Goal: Transaction & Acquisition: Purchase product/service

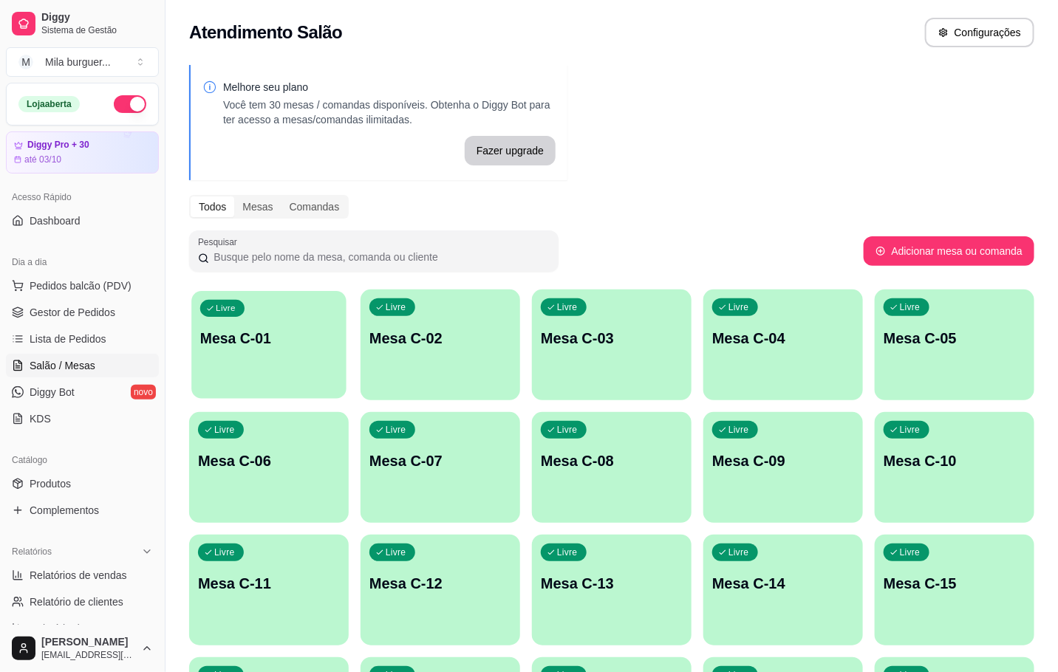
click at [302, 332] on p "Mesa C-01" at bounding box center [268, 339] width 137 height 20
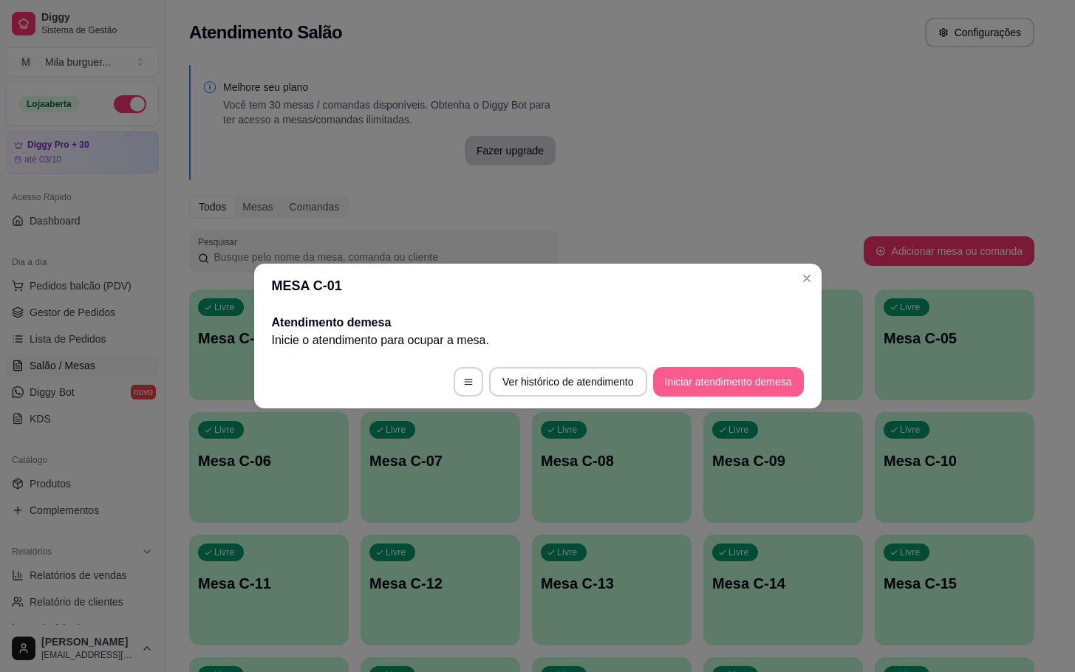
click at [654, 370] on button "Iniciar atendimento de mesa" at bounding box center [728, 382] width 151 height 30
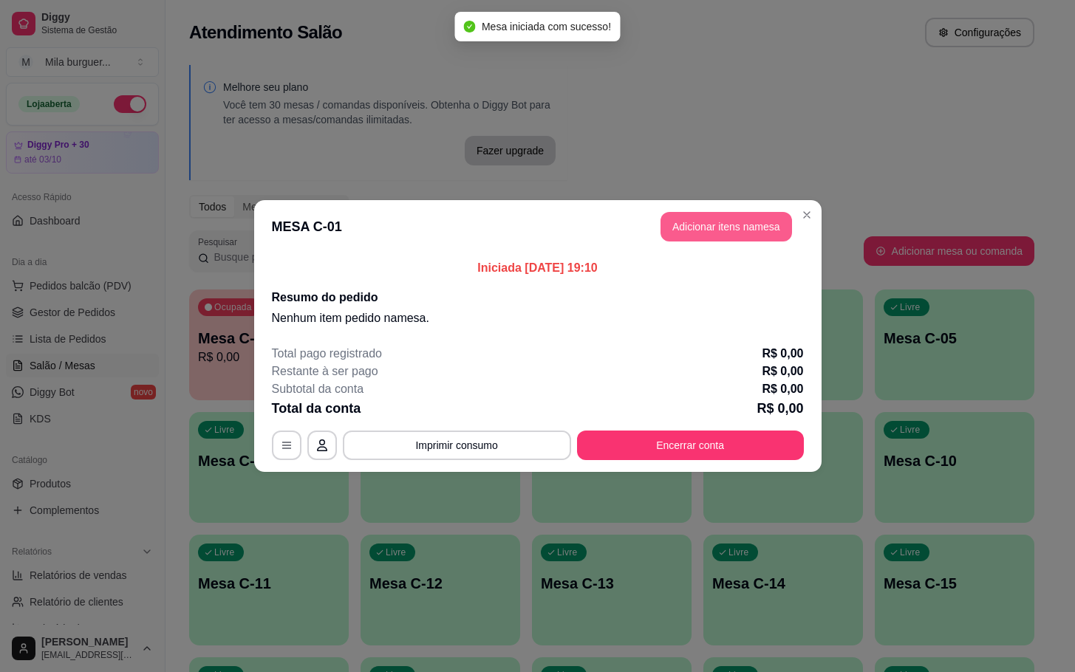
click at [730, 233] on button "Adicionar itens na mesa" at bounding box center [725, 227] width 131 height 30
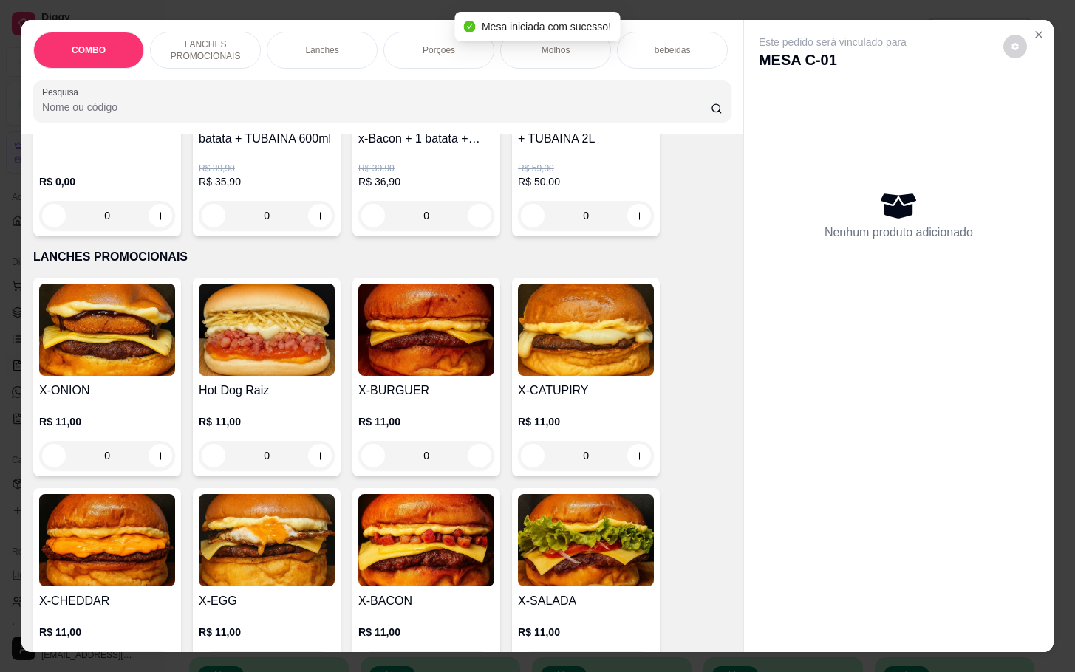
scroll to position [332, 0]
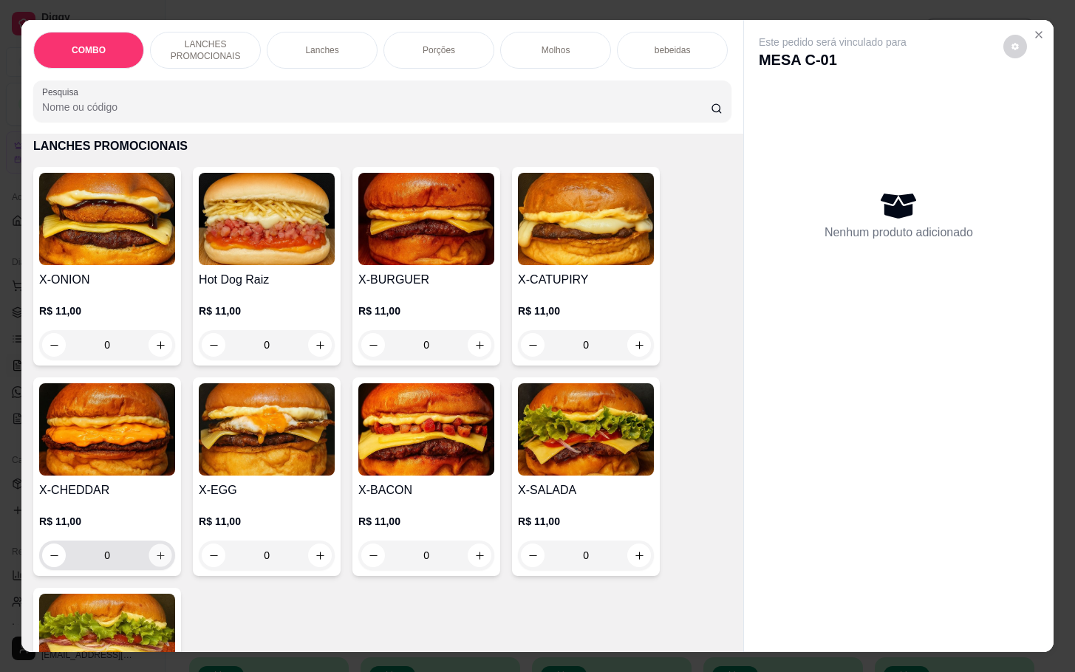
click at [156, 555] on button "increase-product-quantity" at bounding box center [160, 555] width 23 height 23
type input "1"
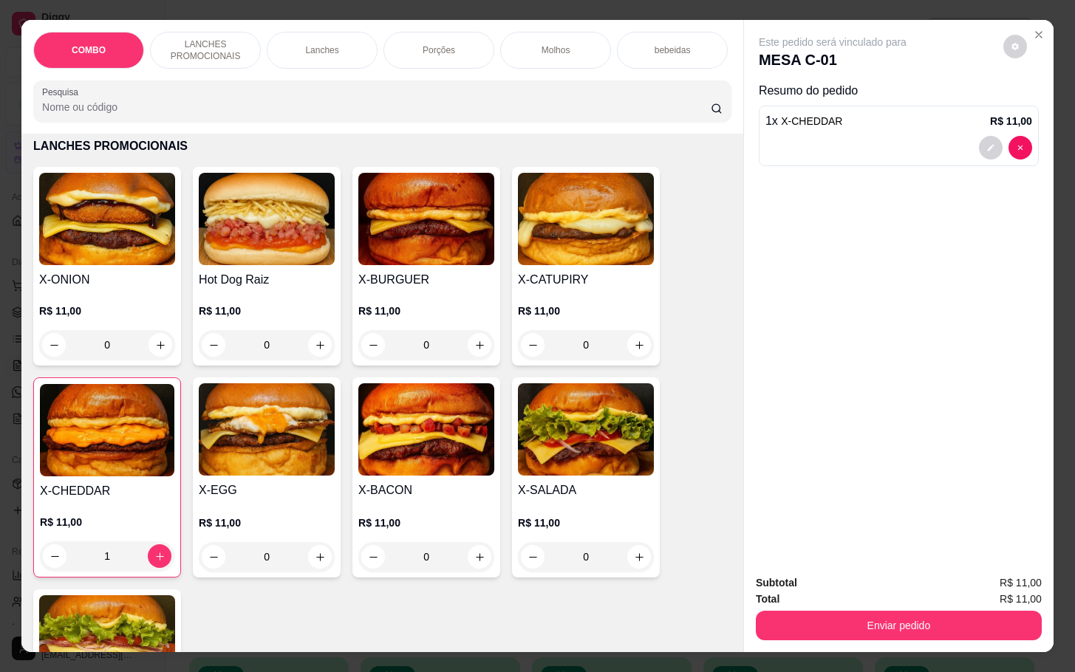
scroll to position [0, 0]
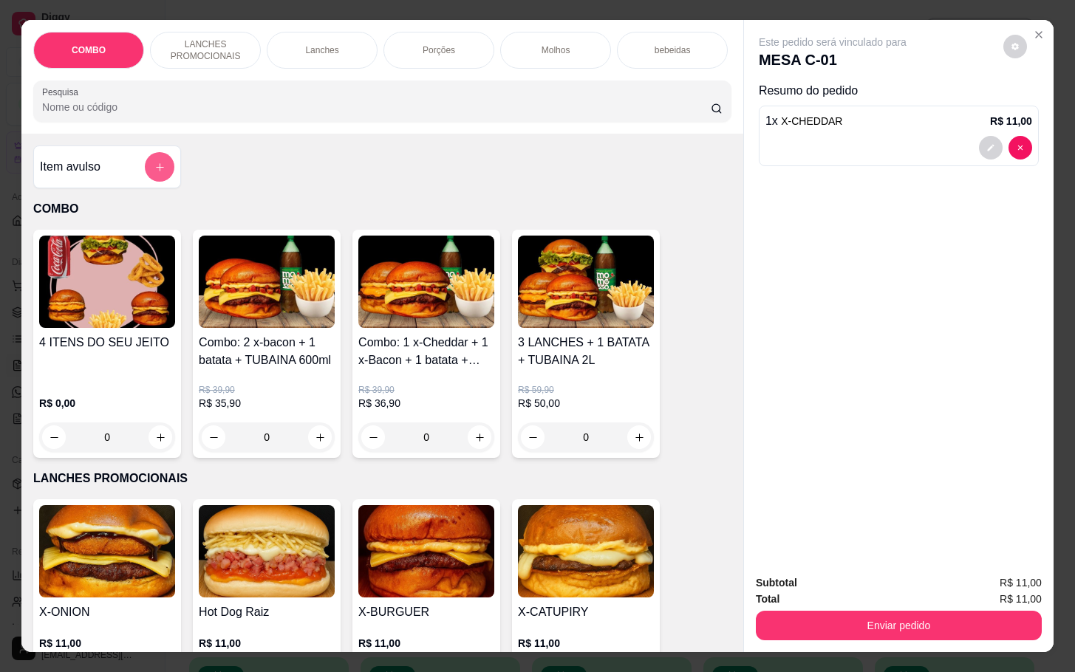
click at [146, 182] on button "add-separate-item" at bounding box center [160, 167] width 30 height 30
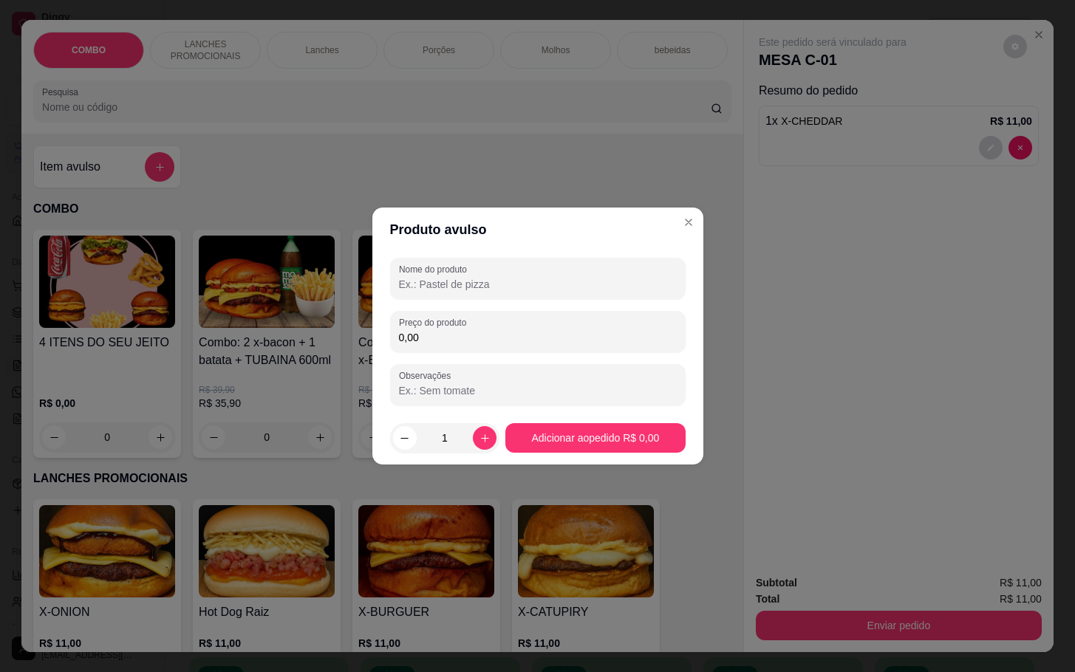
click at [530, 291] on input "Nome do produto" at bounding box center [538, 284] width 278 height 15
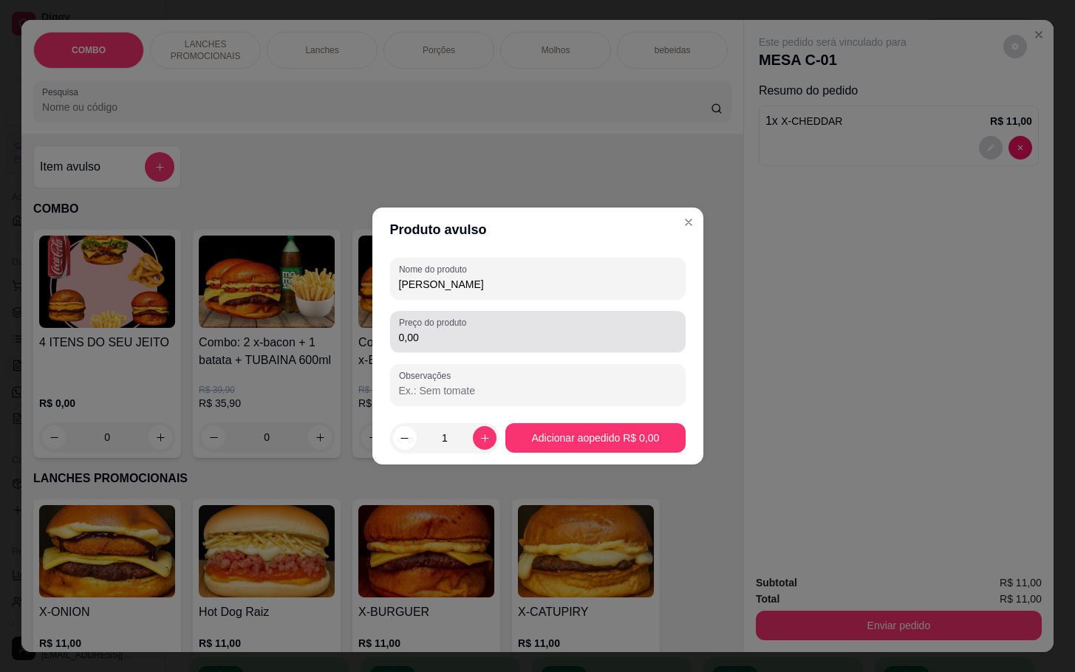
type input "[PERSON_NAME]"
click at [413, 335] on input "0,00" at bounding box center [538, 337] width 278 height 15
click at [431, 324] on label "Preço do produto" at bounding box center [435, 322] width 72 height 13
click at [428, 339] on input "0,00" at bounding box center [538, 337] width 278 height 15
type input "2,00"
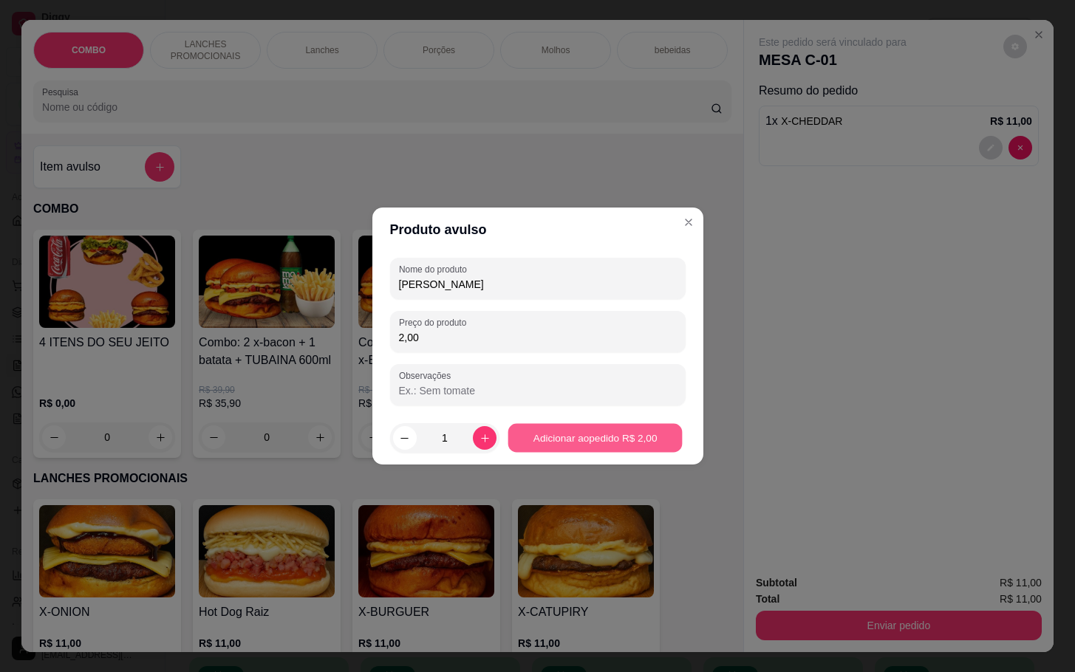
click at [657, 421] on footer "1 Adicionar ao pedido R$ 2,00" at bounding box center [537, 437] width 331 height 53
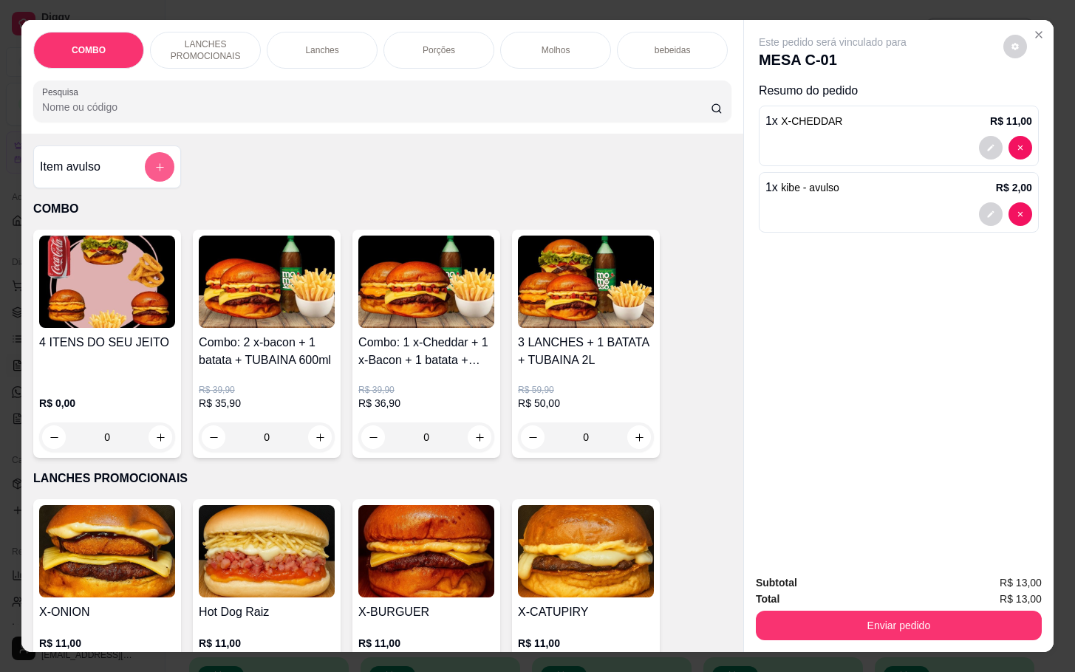
click at [154, 173] on icon "add-separate-item" at bounding box center [159, 167] width 11 height 11
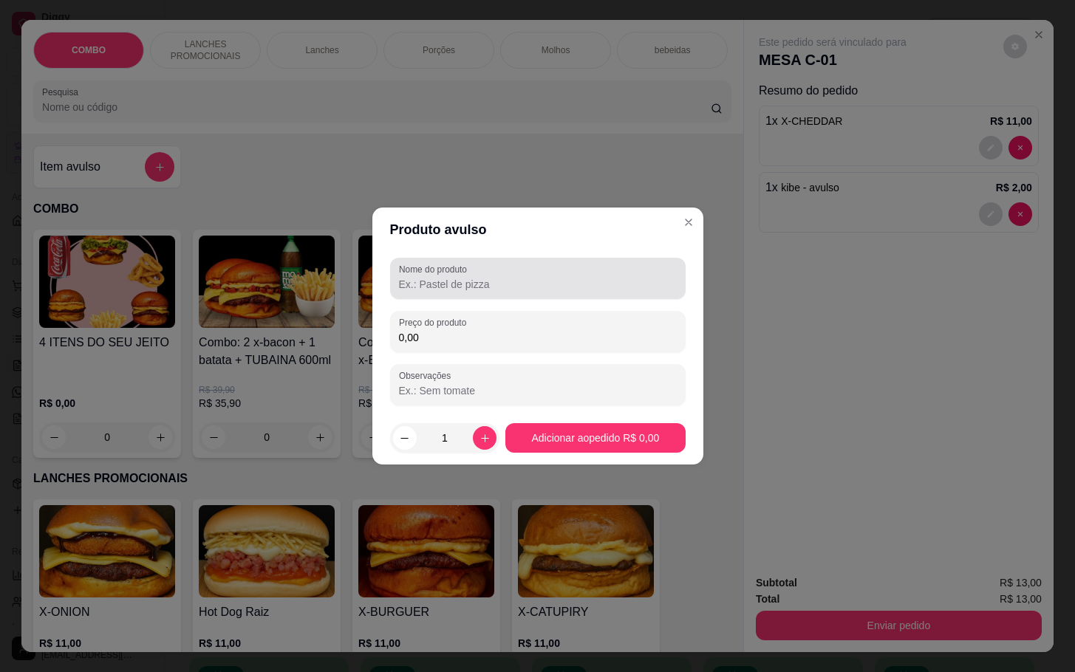
click at [510, 293] on div "Nome do produto" at bounding box center [537, 278] width 295 height 41
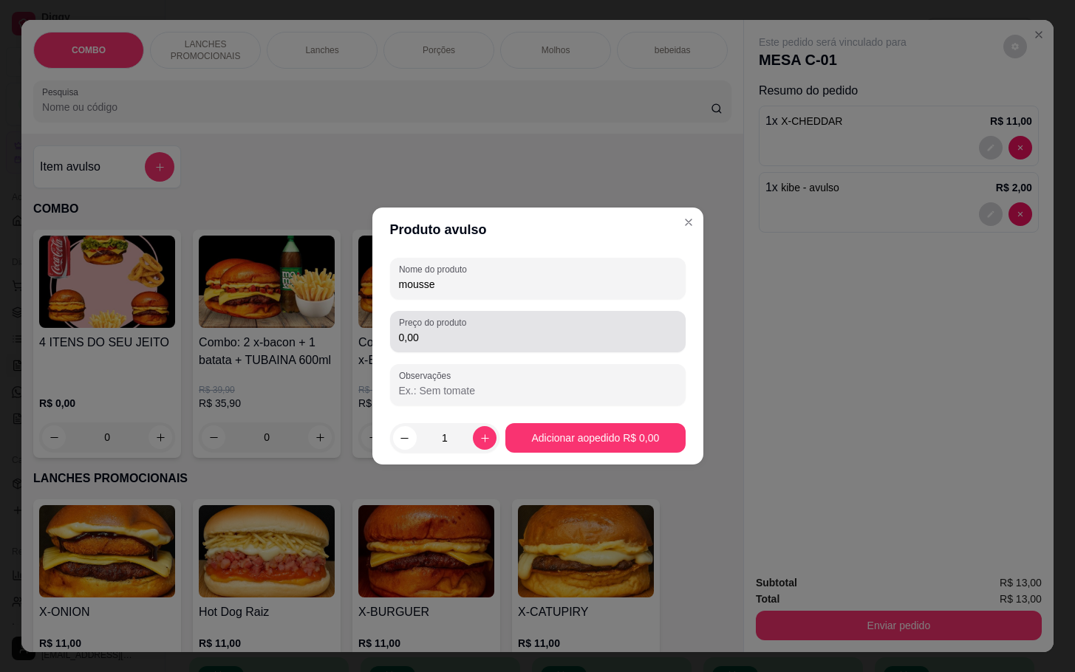
type input "mousse"
click at [544, 328] on div "0,00" at bounding box center [538, 332] width 278 height 30
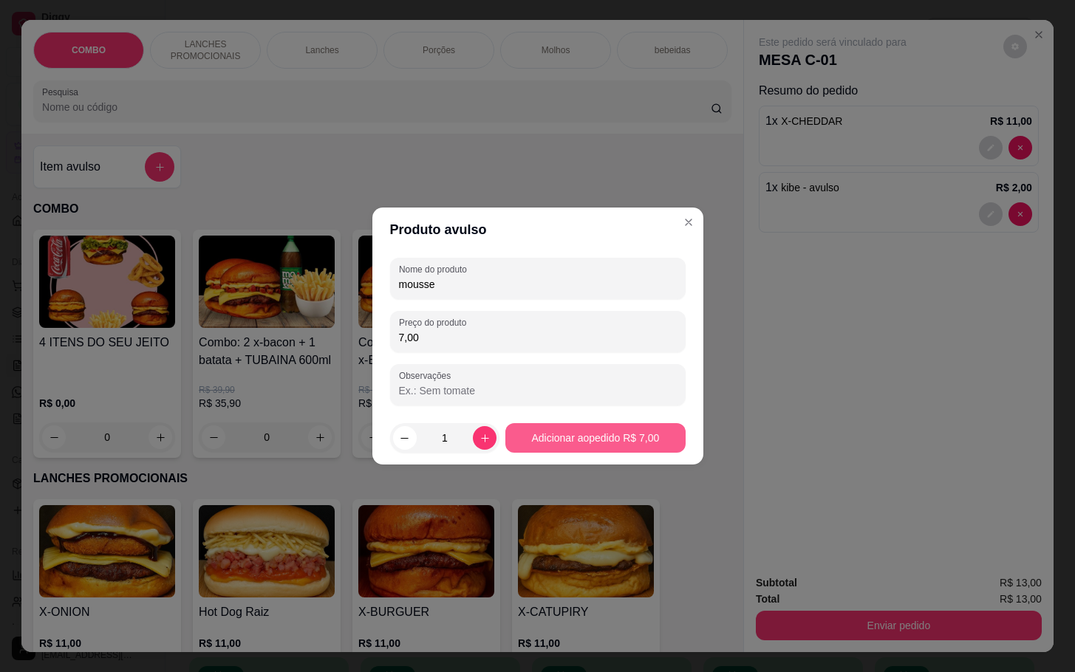
type input "7,00"
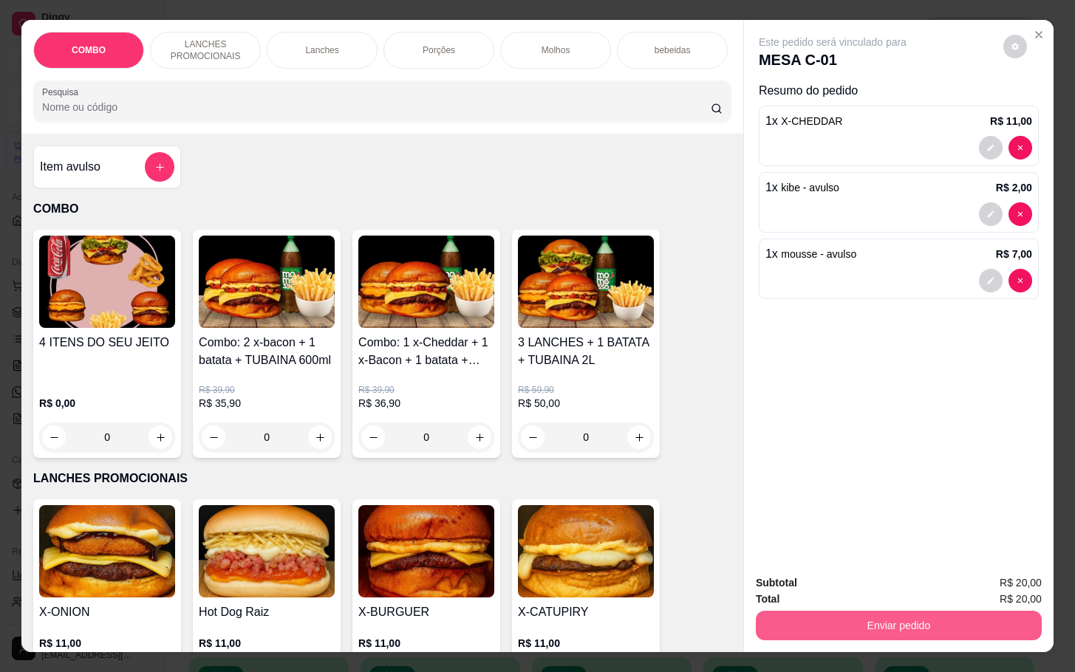
click at [911, 615] on button "Enviar pedido" at bounding box center [899, 626] width 286 height 30
click at [975, 575] on button "Enviar pedido" at bounding box center [1000, 580] width 81 height 27
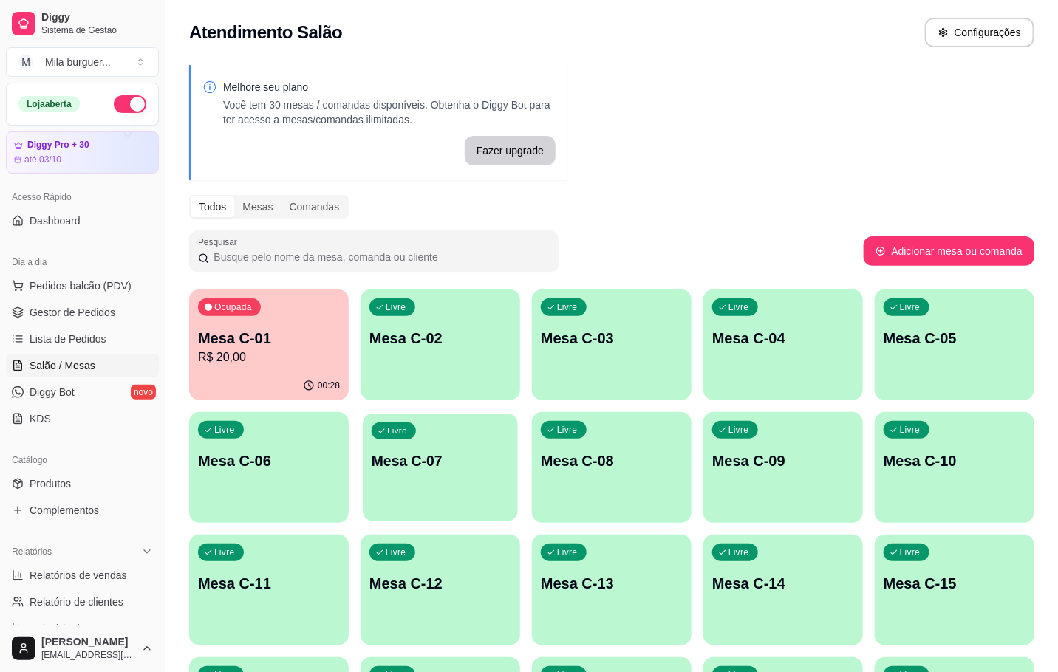
click at [439, 446] on div "Livre Mesa C-07" at bounding box center [440, 459] width 155 height 90
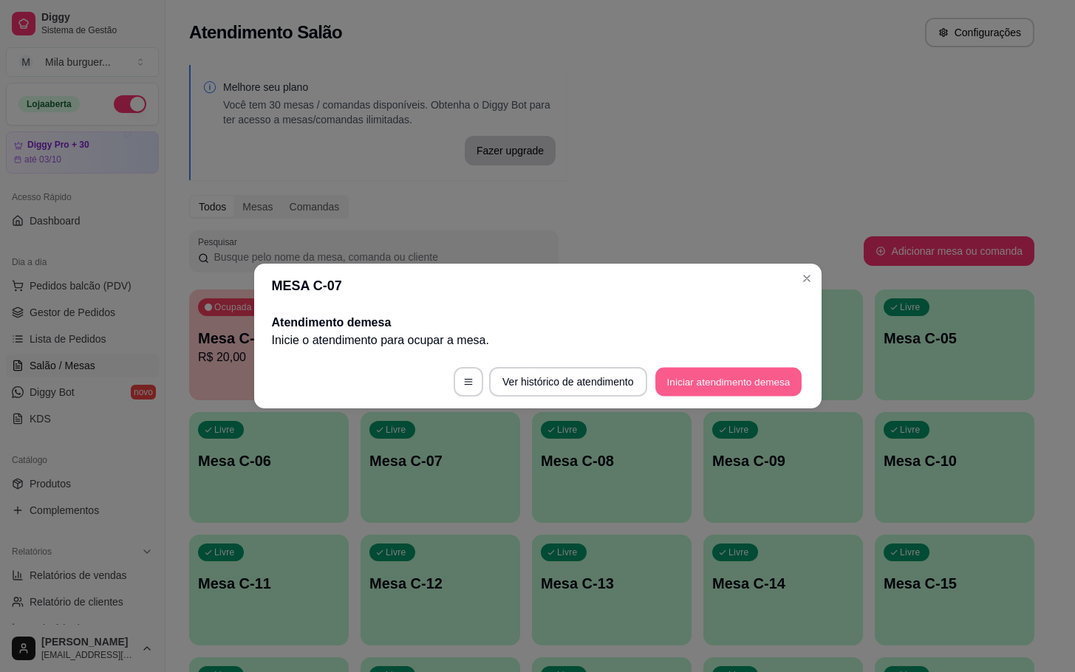
click at [701, 380] on button "Iniciar atendimento de mesa" at bounding box center [728, 382] width 146 height 29
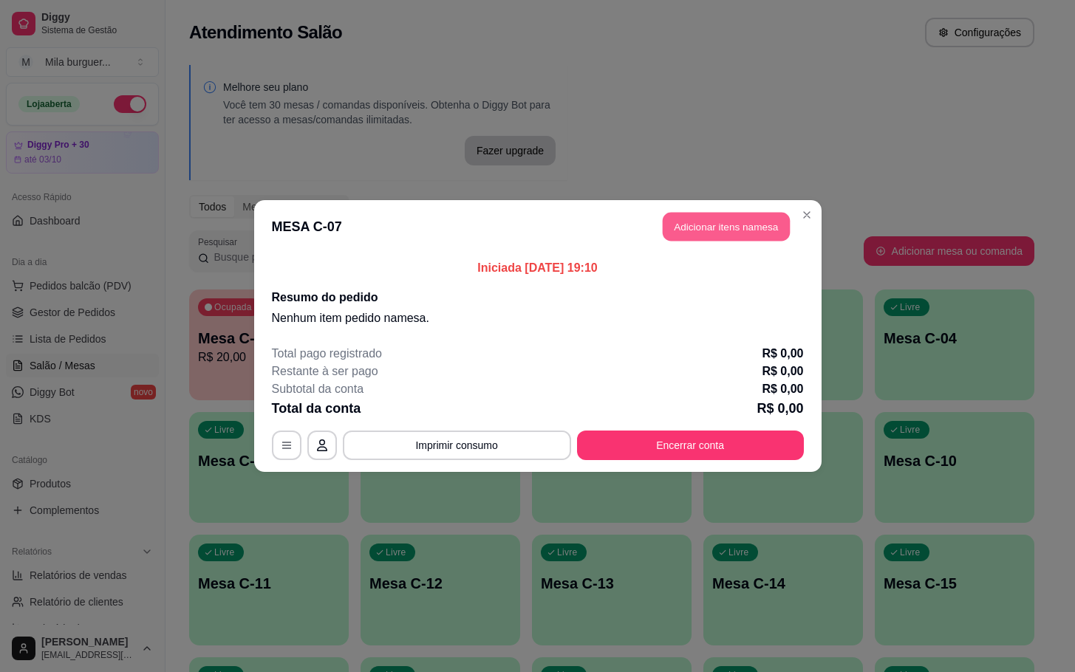
click at [721, 235] on button "Adicionar itens na mesa" at bounding box center [726, 227] width 127 height 29
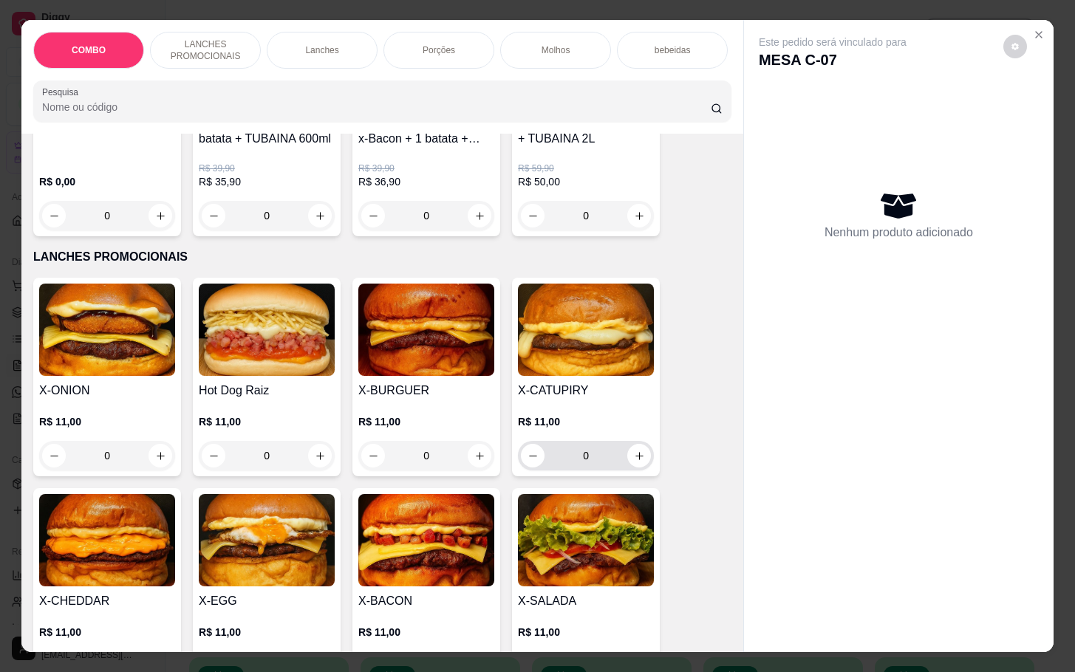
scroll to position [443, 0]
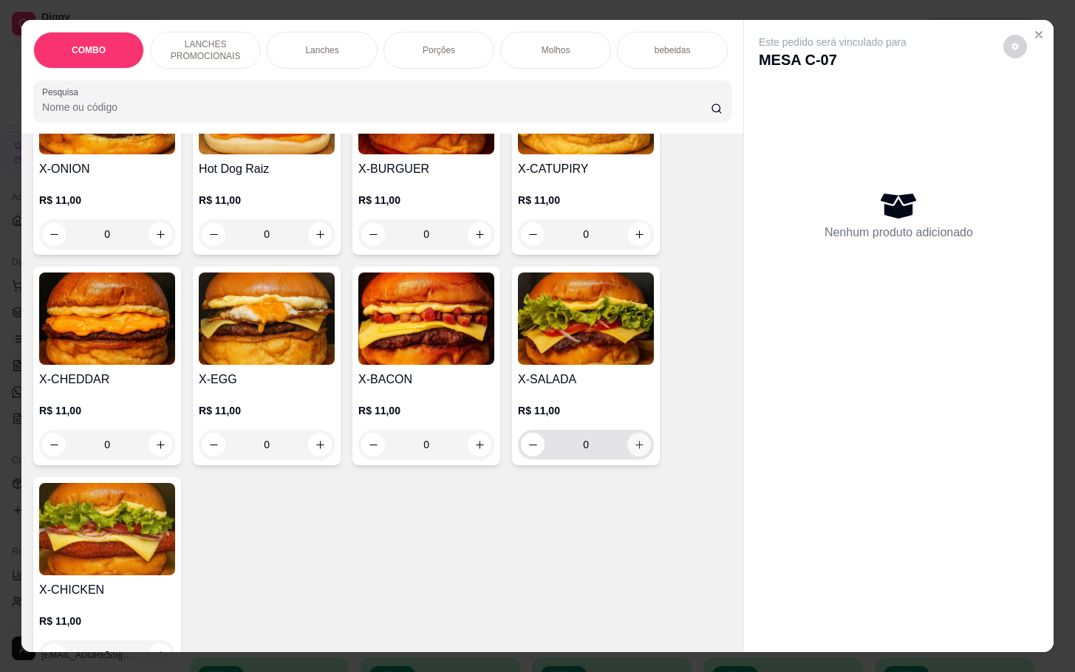
click at [630, 448] on button "increase-product-quantity" at bounding box center [639, 445] width 24 height 24
type input "1"
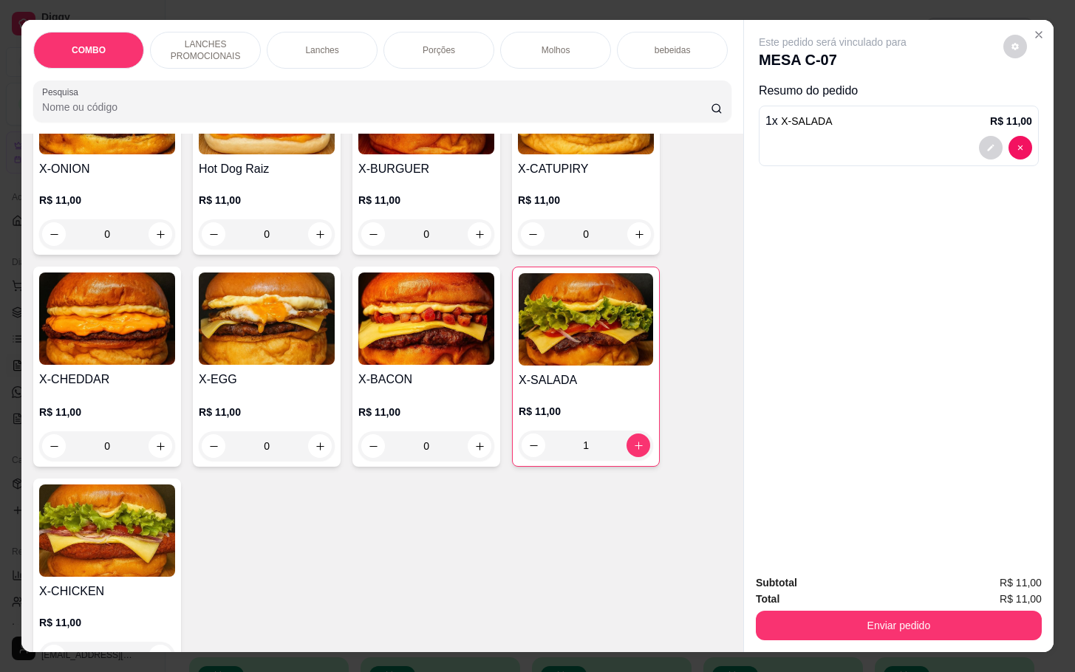
scroll to position [554, 0]
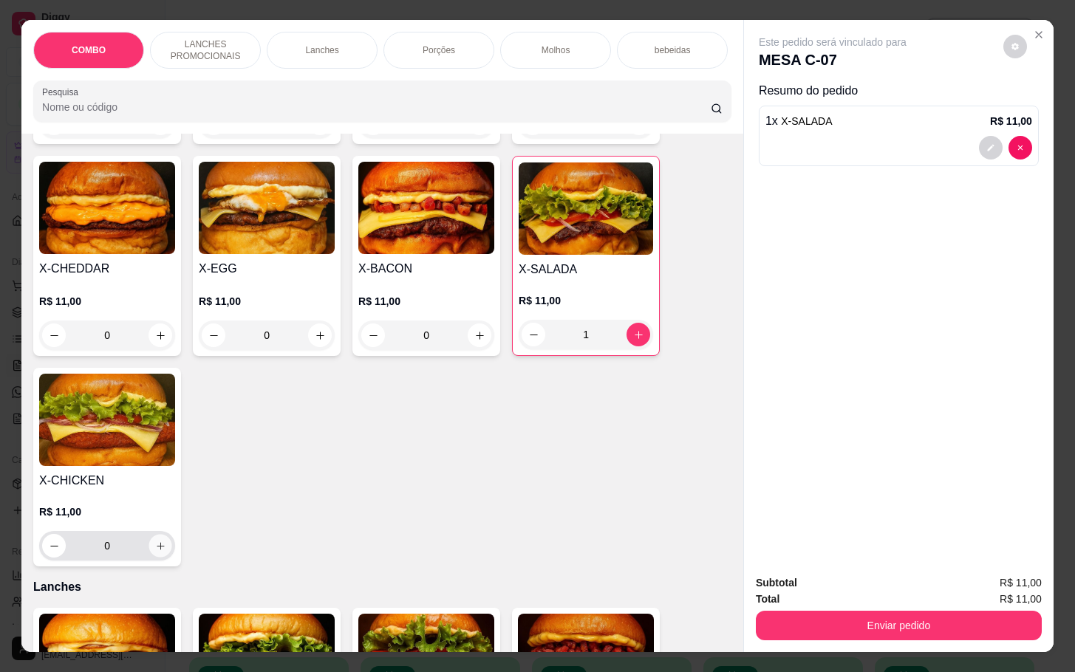
click at [155, 552] on icon "increase-product-quantity" at bounding box center [160, 546] width 11 height 11
type input "1"
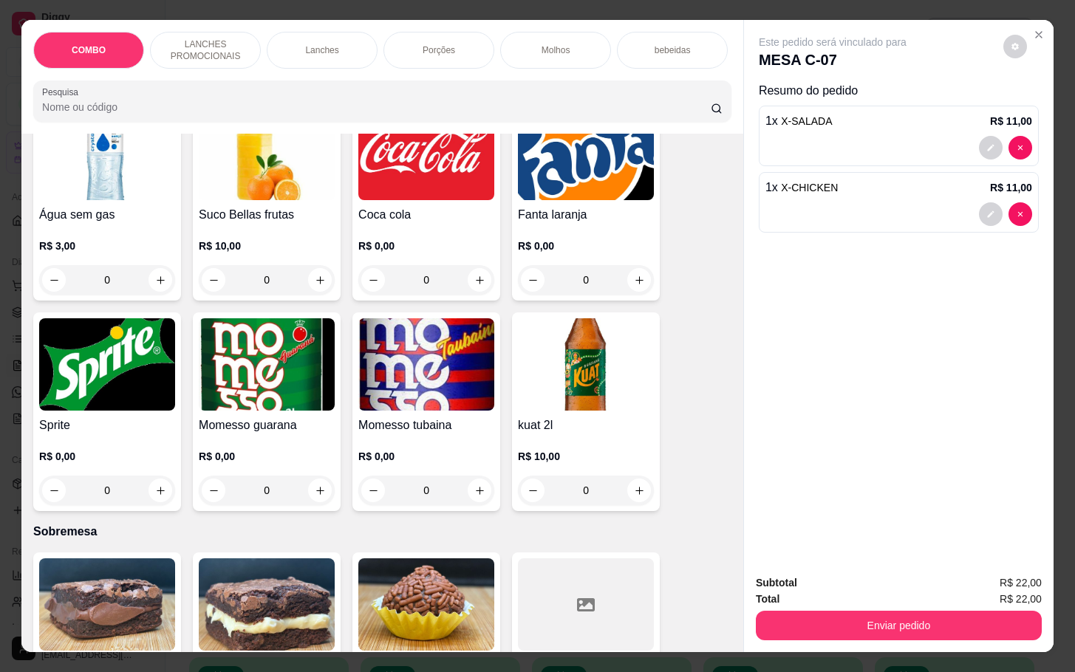
scroll to position [2548, 0]
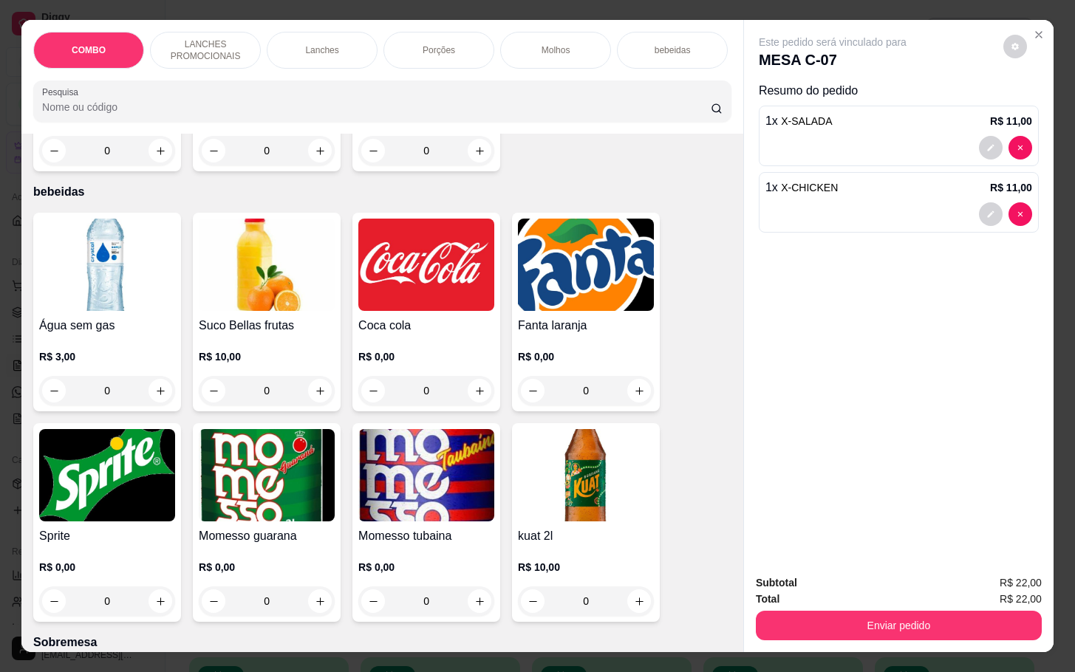
click at [383, 307] on div "Coca cola R$ 0,00 0" at bounding box center [426, 312] width 148 height 199
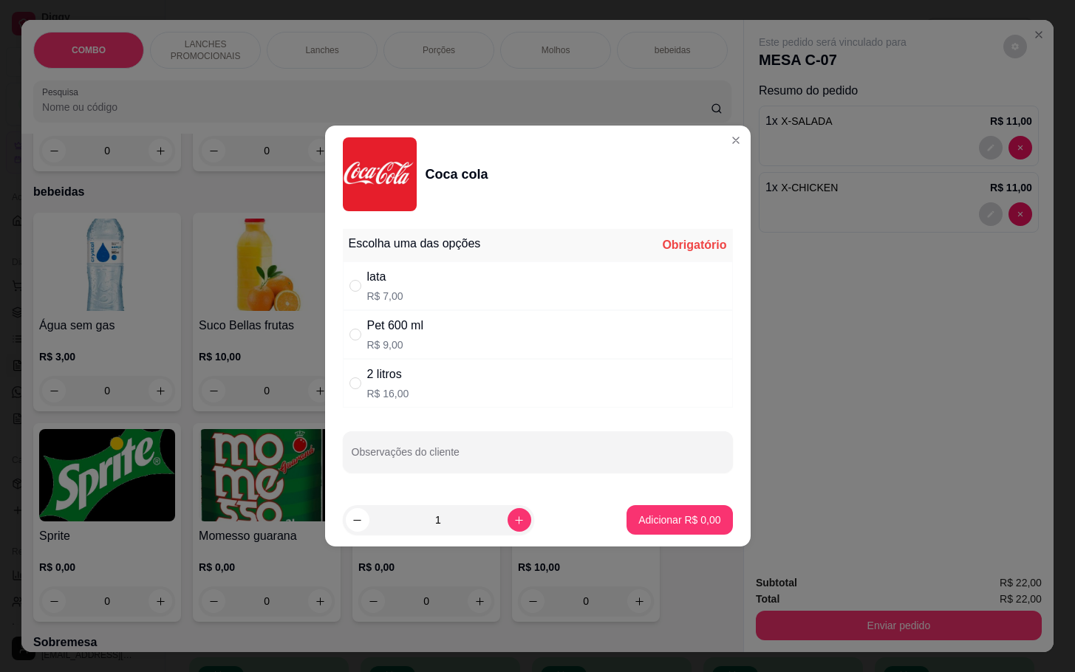
click at [369, 386] on div "2 litros R$ 16,00" at bounding box center [388, 383] width 42 height 35
radio input "true"
click at [660, 525] on p "Adicionar R$ 16,00" at bounding box center [677, 520] width 86 height 14
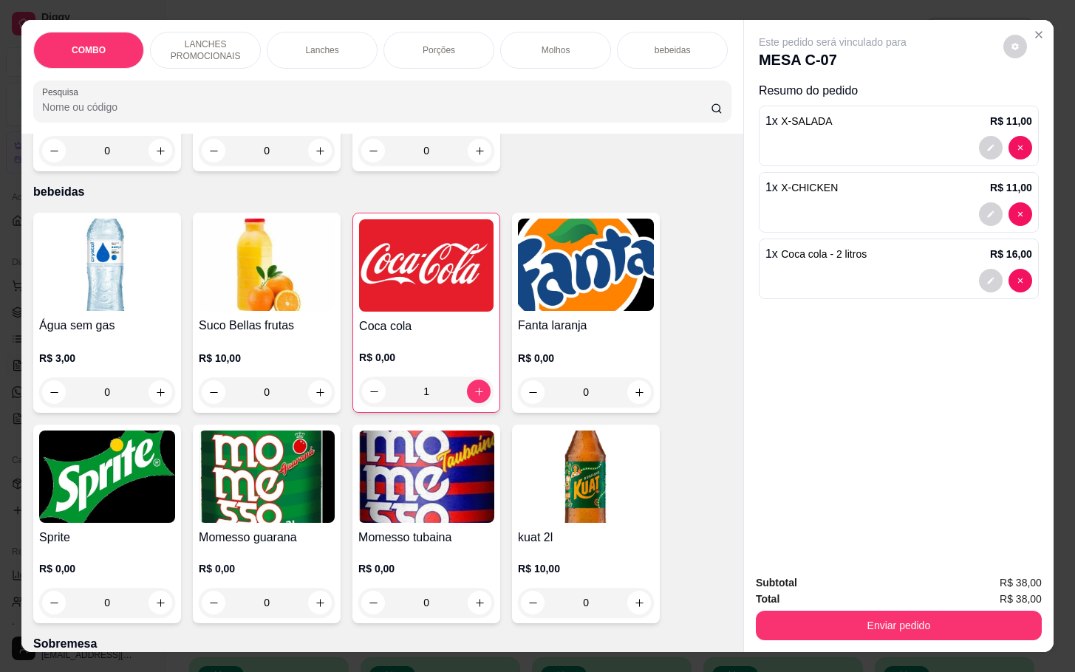
click at [366, 377] on div "1" at bounding box center [426, 392] width 134 height 30
type input "0"
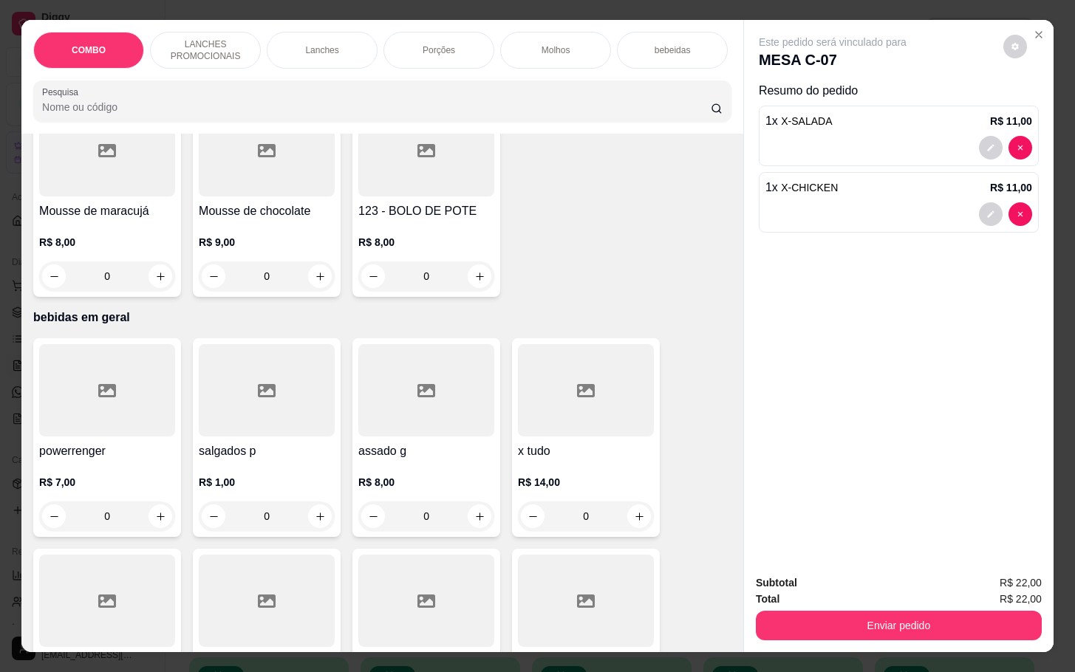
scroll to position [3546, 0]
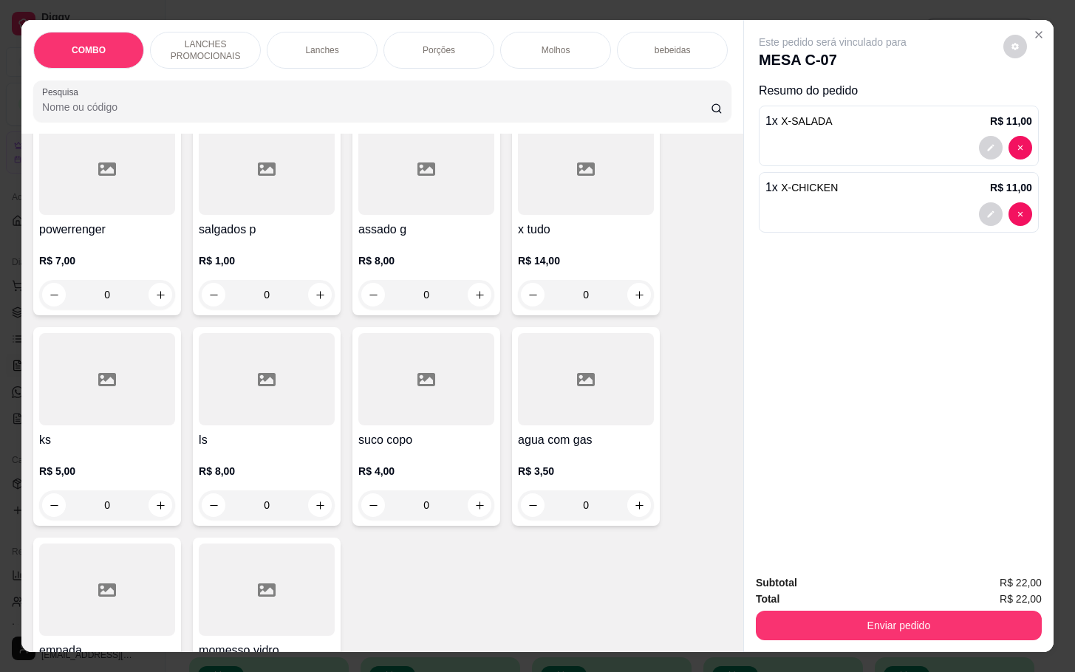
click at [264, 449] on div "R$ 8,00 0" at bounding box center [267, 484] width 136 height 71
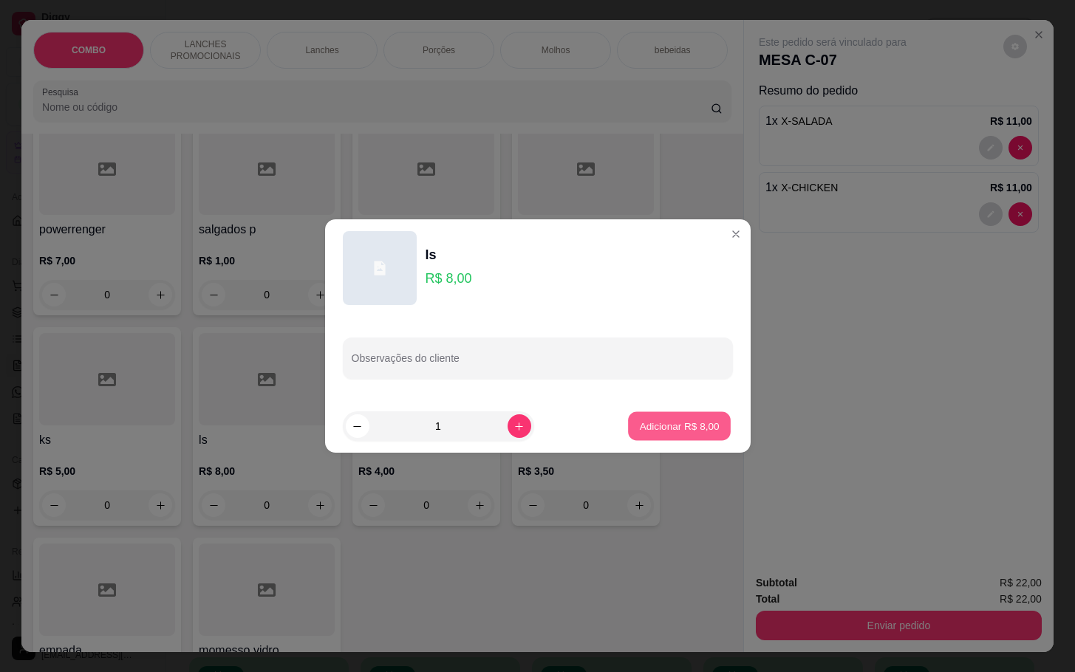
click at [641, 417] on button "Adicionar R$ 8,00" at bounding box center [679, 426] width 103 height 29
type input "1"
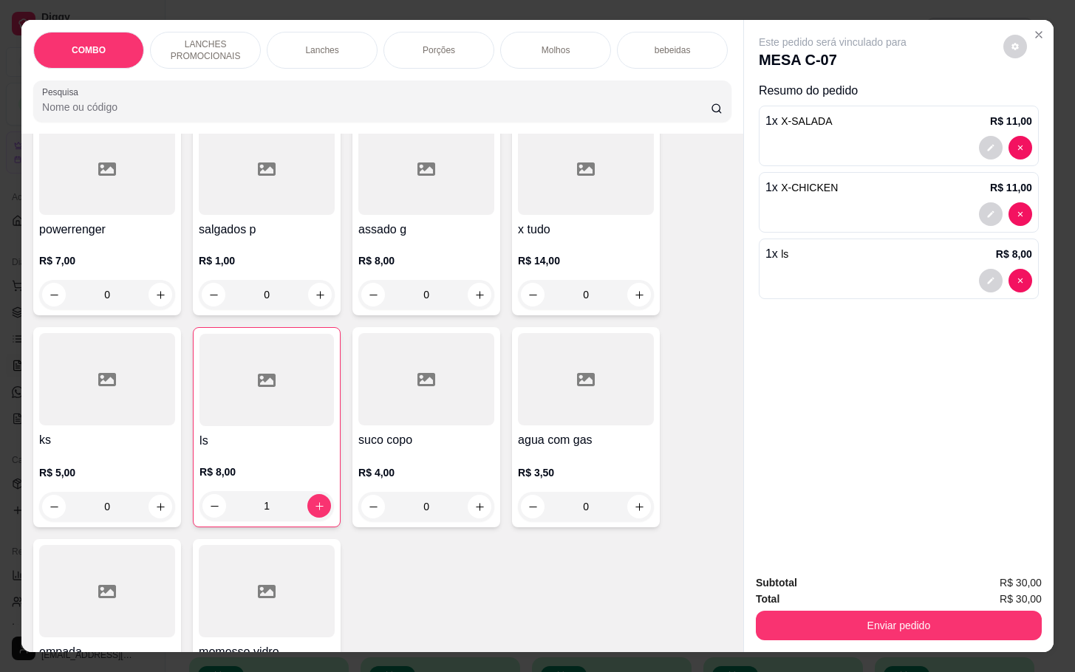
click at [261, 437] on h4 "ls" at bounding box center [266, 441] width 134 height 18
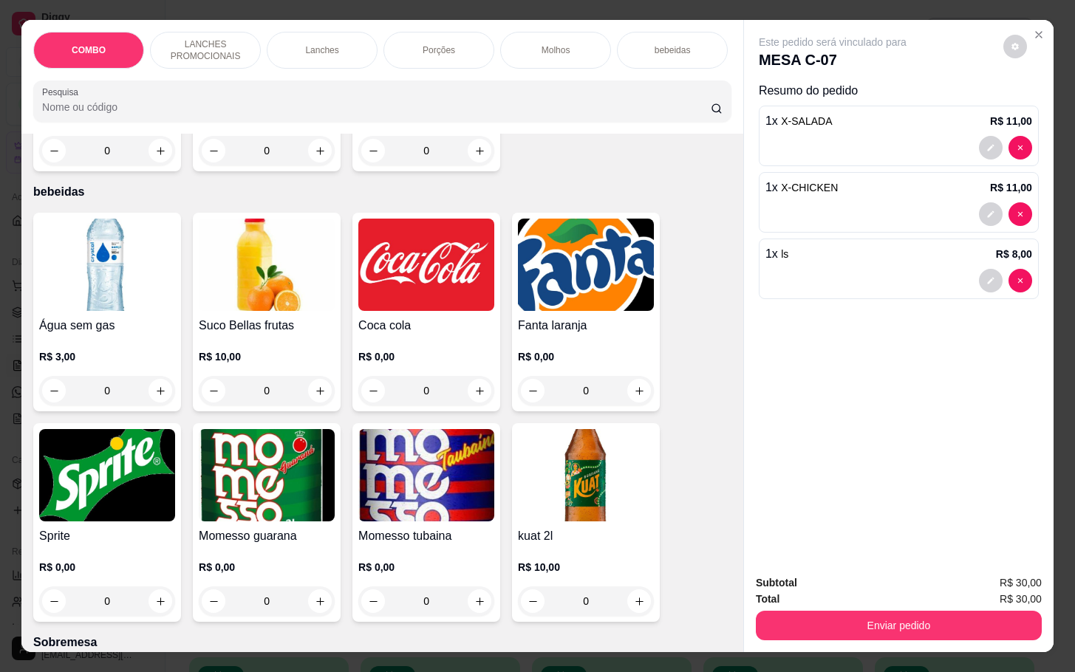
scroll to position [2881, 0]
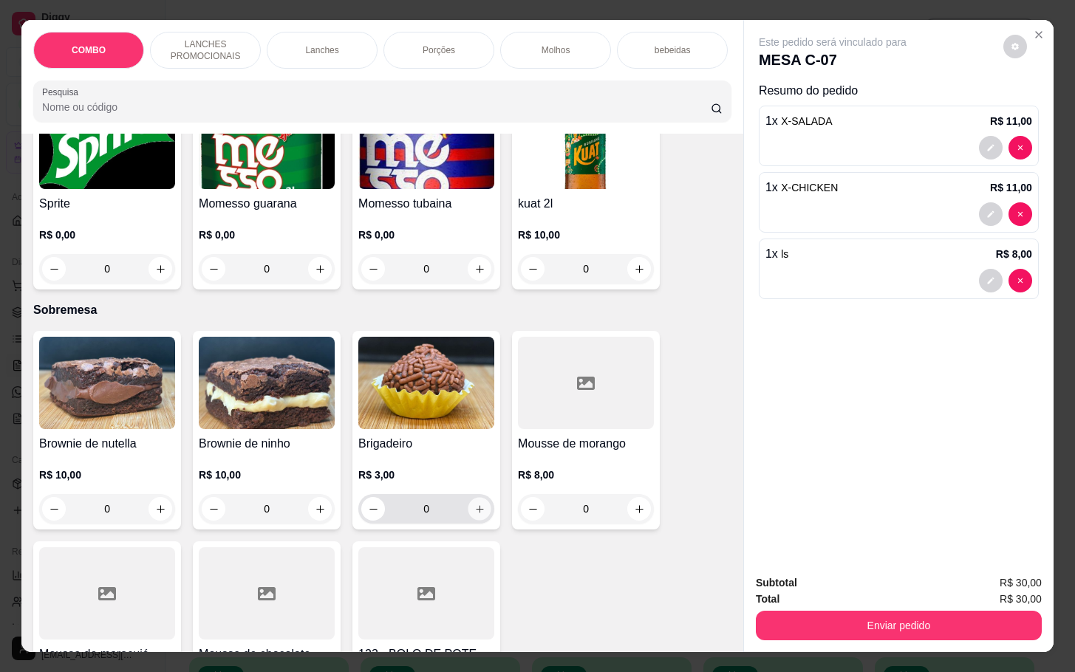
click at [474, 505] on icon "increase-product-quantity" at bounding box center [479, 509] width 11 height 11
type input "1"
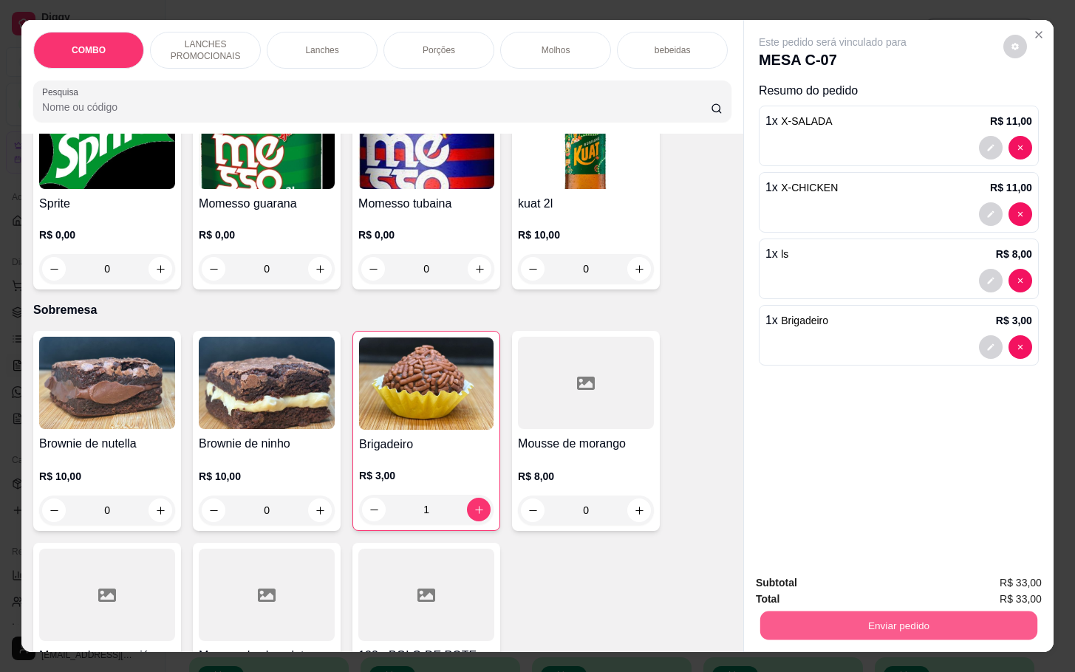
click at [957, 611] on button "Enviar pedido" at bounding box center [898, 625] width 277 height 29
click at [1002, 567] on button "Enviar pedido" at bounding box center [1000, 580] width 81 height 27
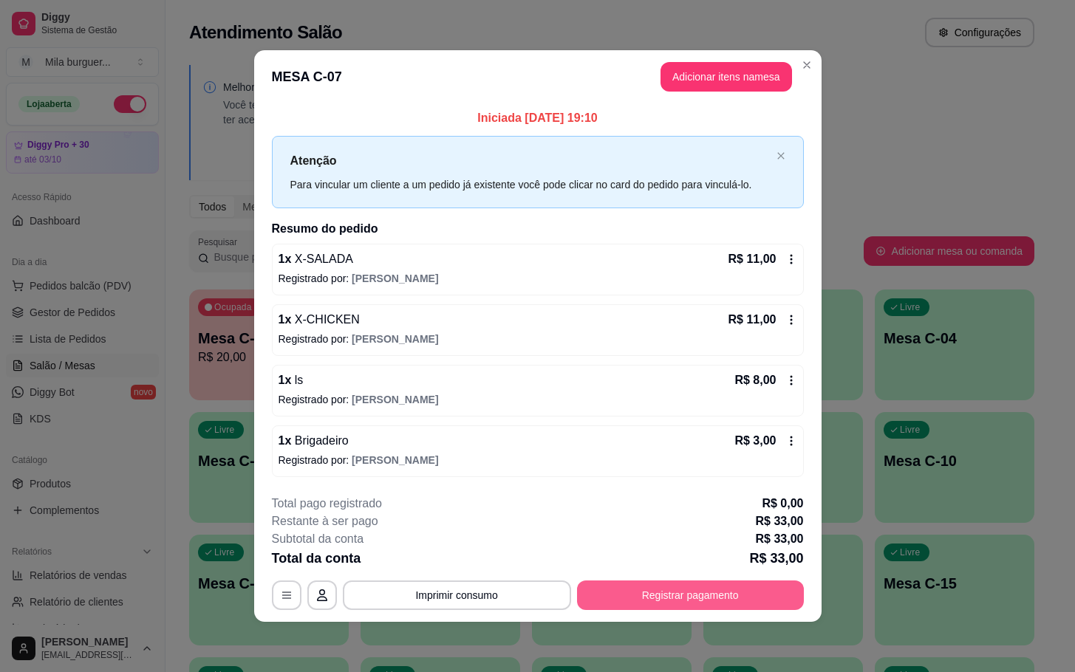
click at [677, 592] on button "Registrar pagamento" at bounding box center [690, 596] width 227 height 30
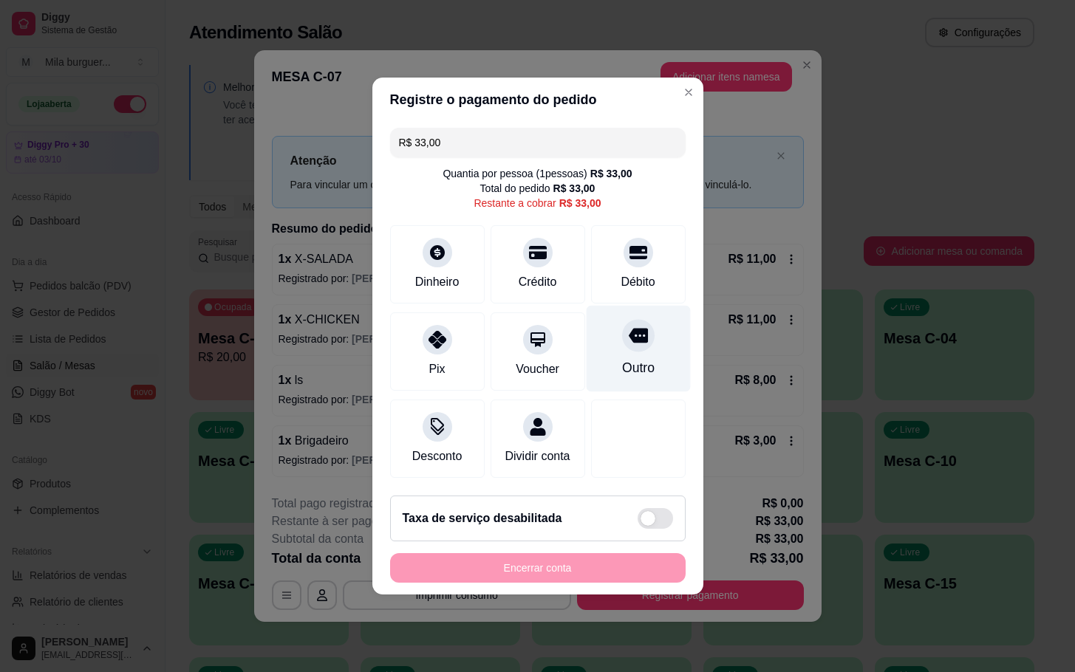
click at [621, 363] on div "Outro" at bounding box center [637, 367] width 33 height 19
type input "R$ 0,00"
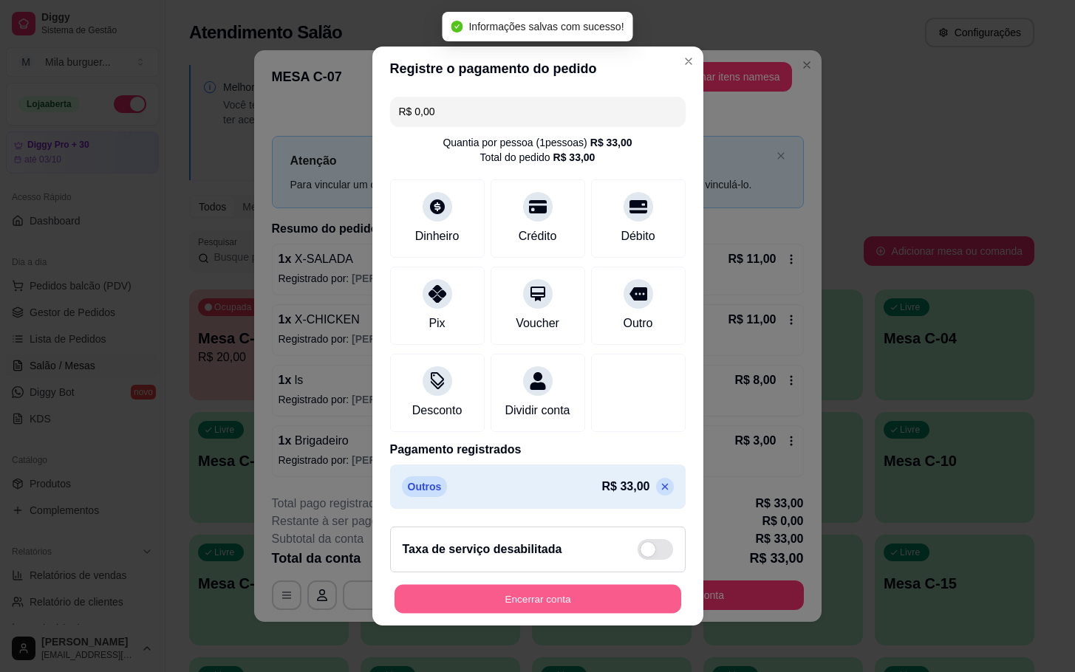
click at [596, 614] on button "Encerrar conta" at bounding box center [537, 599] width 287 height 29
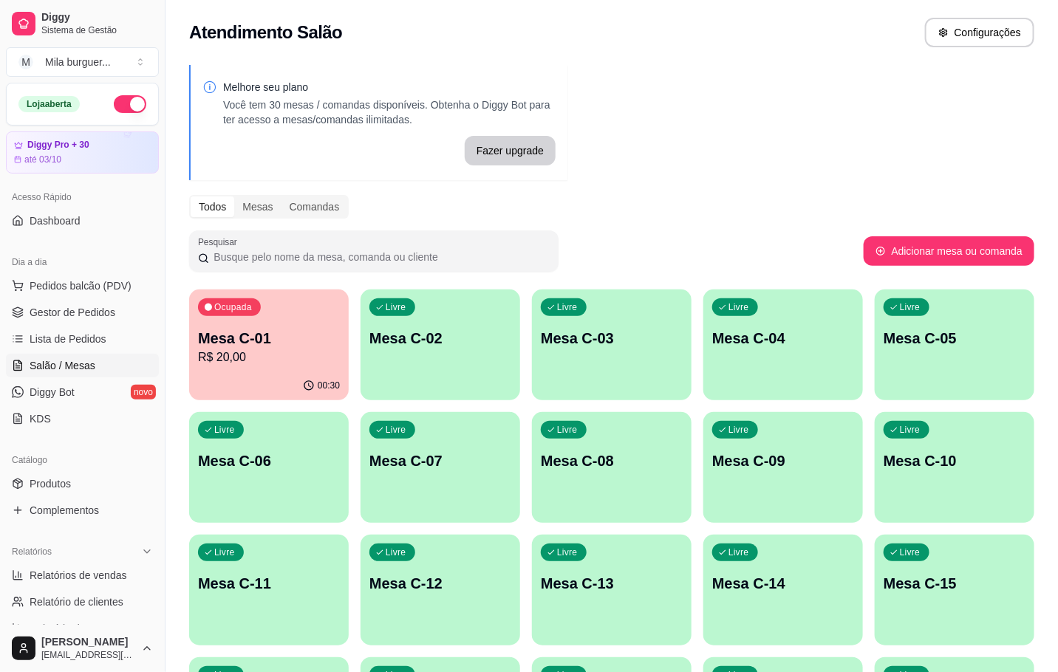
click at [284, 335] on p "Mesa C-01" at bounding box center [269, 338] width 142 height 21
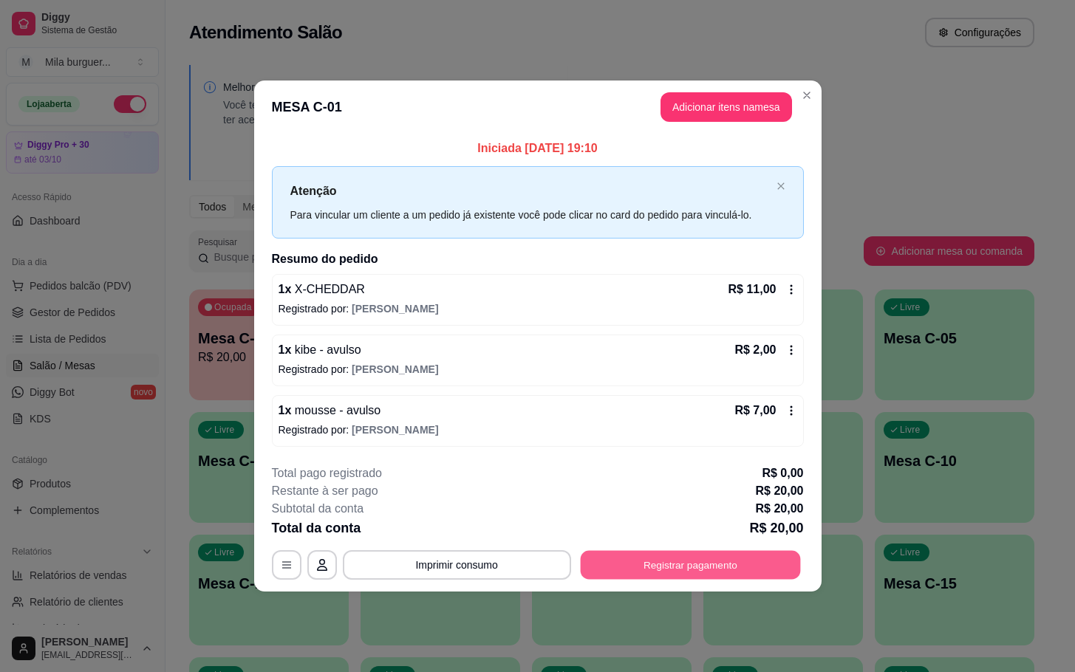
click at [647, 568] on button "Registrar pagamento" at bounding box center [690, 564] width 220 height 29
click at [783, 559] on button "Registrar pagamento" at bounding box center [690, 565] width 227 height 30
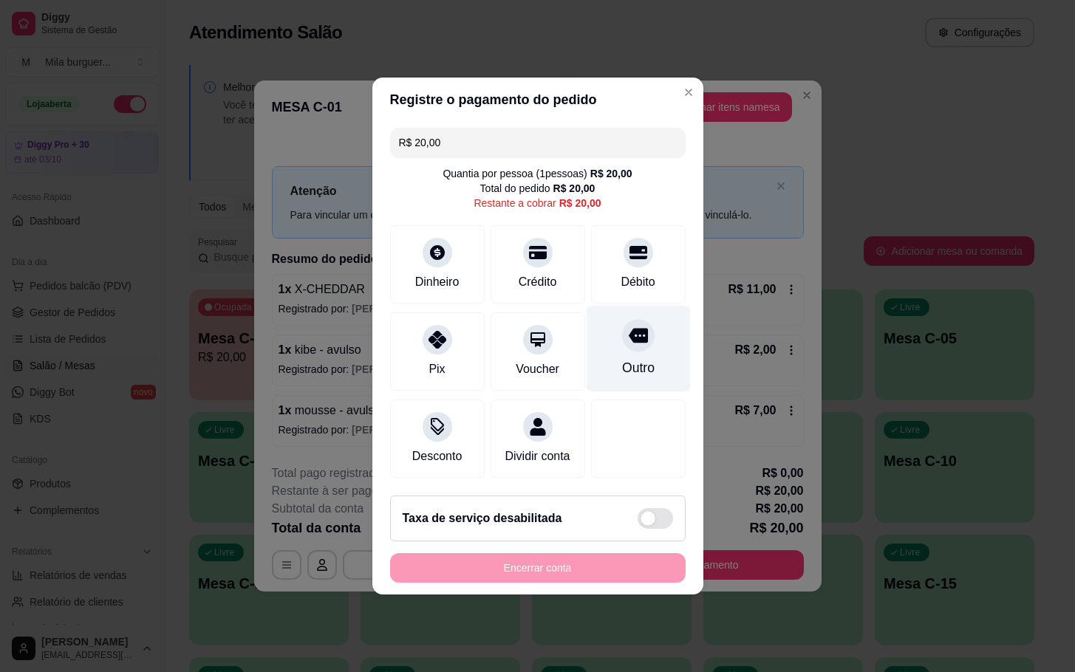
click at [635, 346] on div "Outro" at bounding box center [638, 349] width 104 height 86
type input "R$ 0,00"
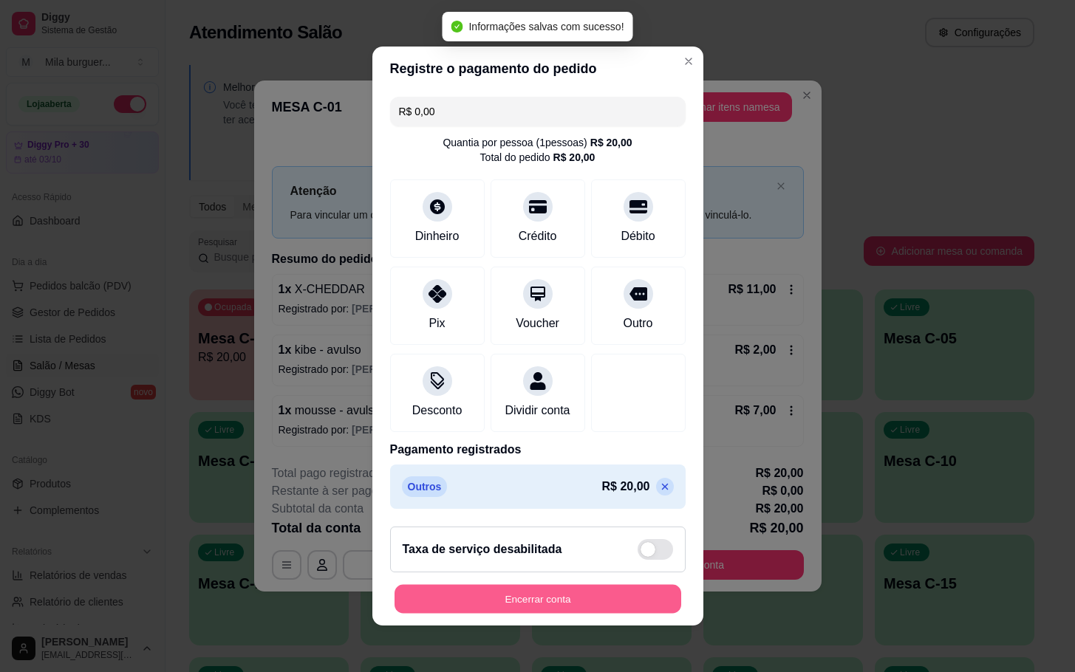
click at [645, 612] on button "Encerrar conta" at bounding box center [537, 599] width 287 height 29
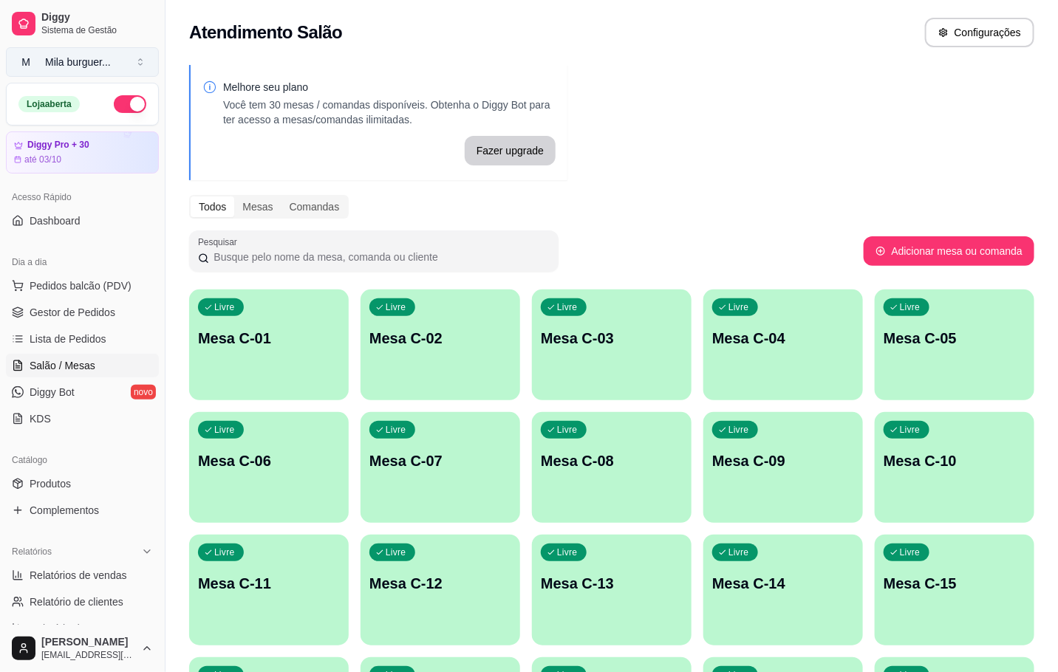
drag, startPoint x: 140, startPoint y: 55, endPoint x: 123, endPoint y: 49, distance: 18.0
click at [138, 54] on button "M Mila burguer ..." at bounding box center [82, 62] width 153 height 30
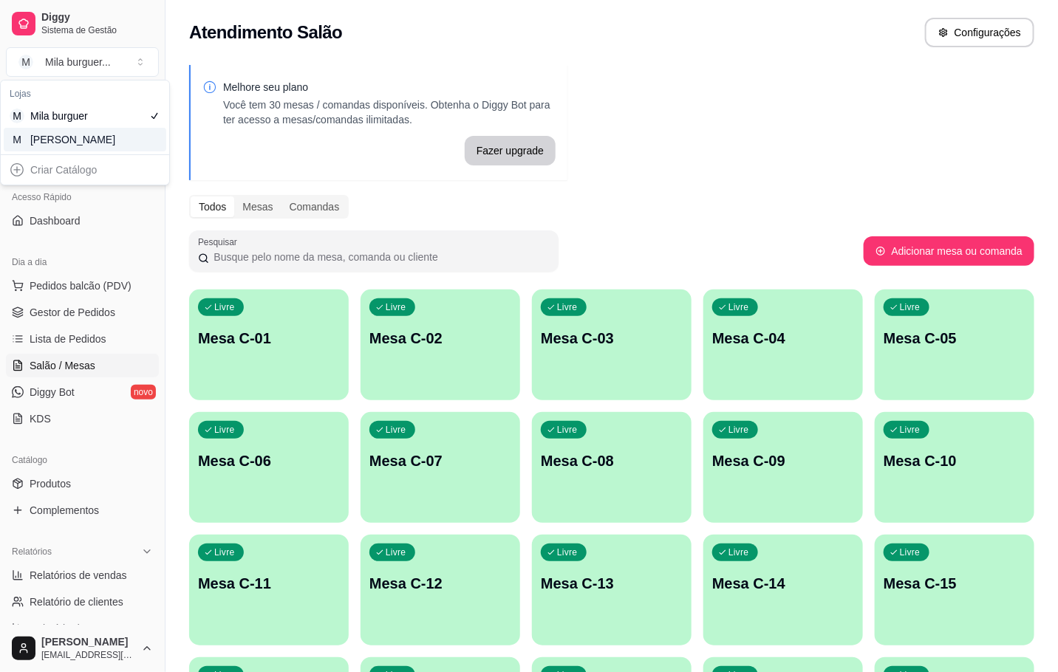
click at [120, 133] on div "M Mila Salgados" at bounding box center [85, 140] width 163 height 24
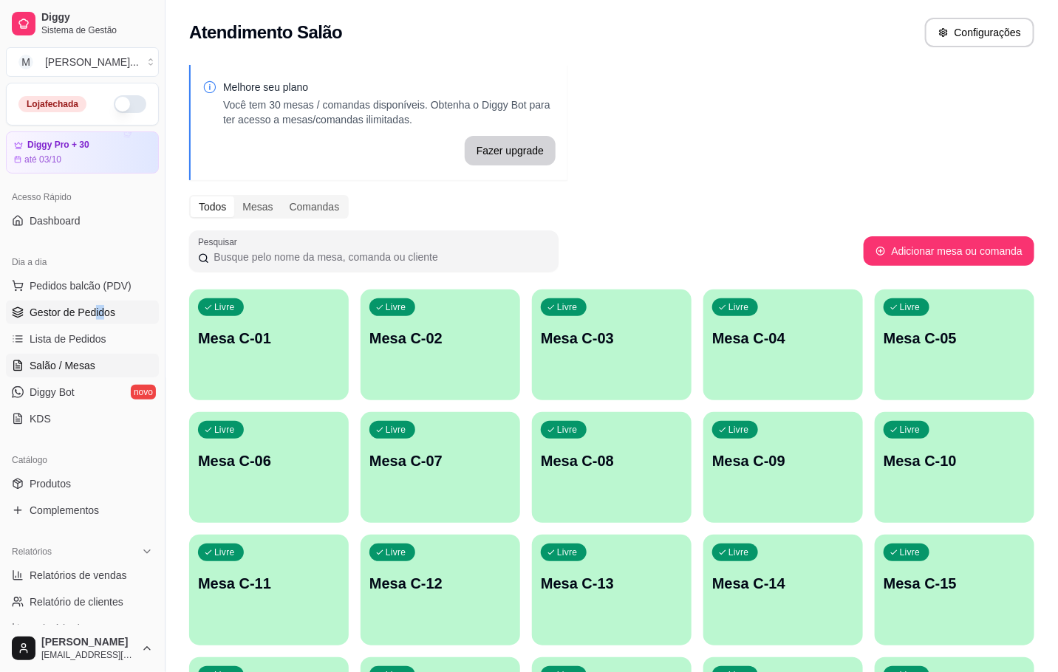
drag, startPoint x: 94, startPoint y: 308, endPoint x: 109, endPoint y: 308, distance: 14.8
click at [41, 337] on span "Lista de Pedidos" at bounding box center [68, 339] width 77 height 15
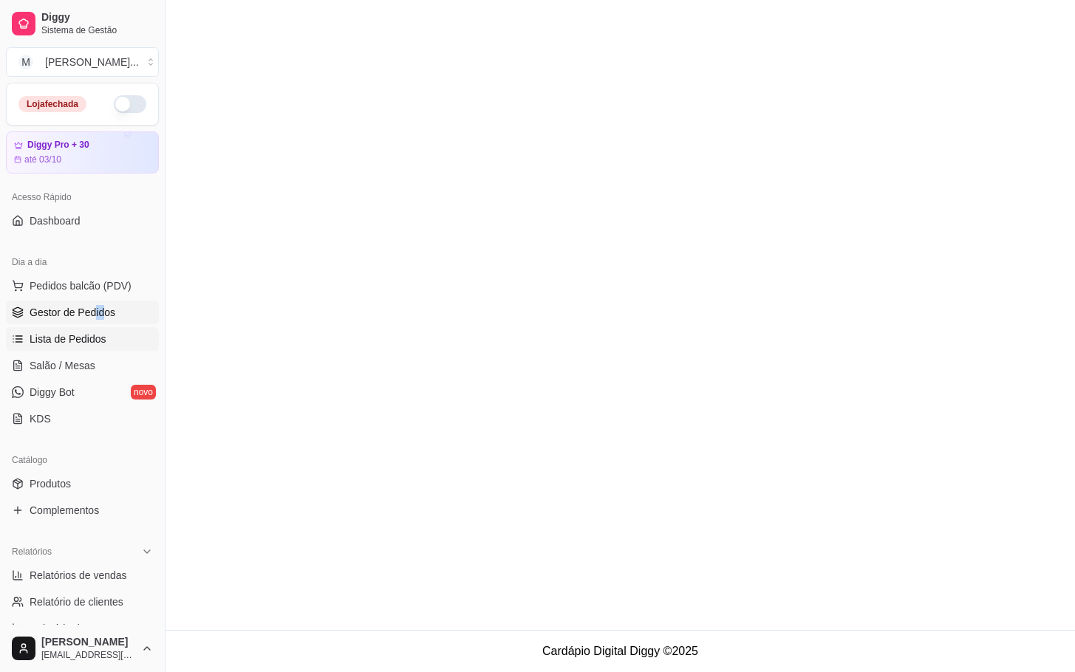
click at [47, 321] on link "Gestor de Pedidos" at bounding box center [82, 313] width 153 height 24
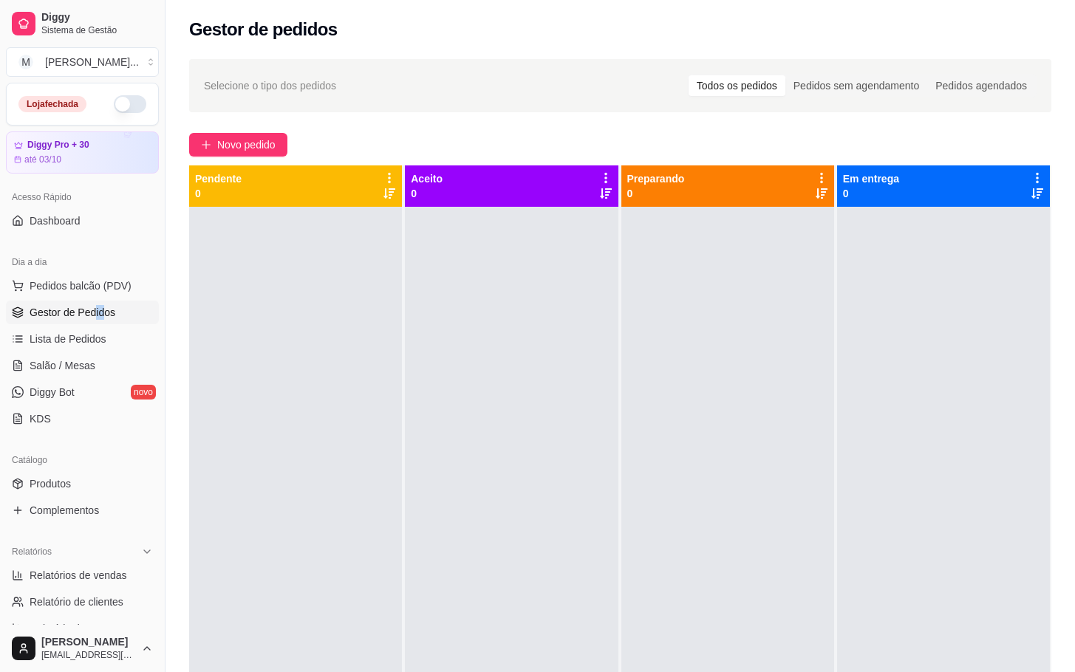
click at [64, 308] on span "Gestor de Pedidos" at bounding box center [73, 312] width 86 height 15
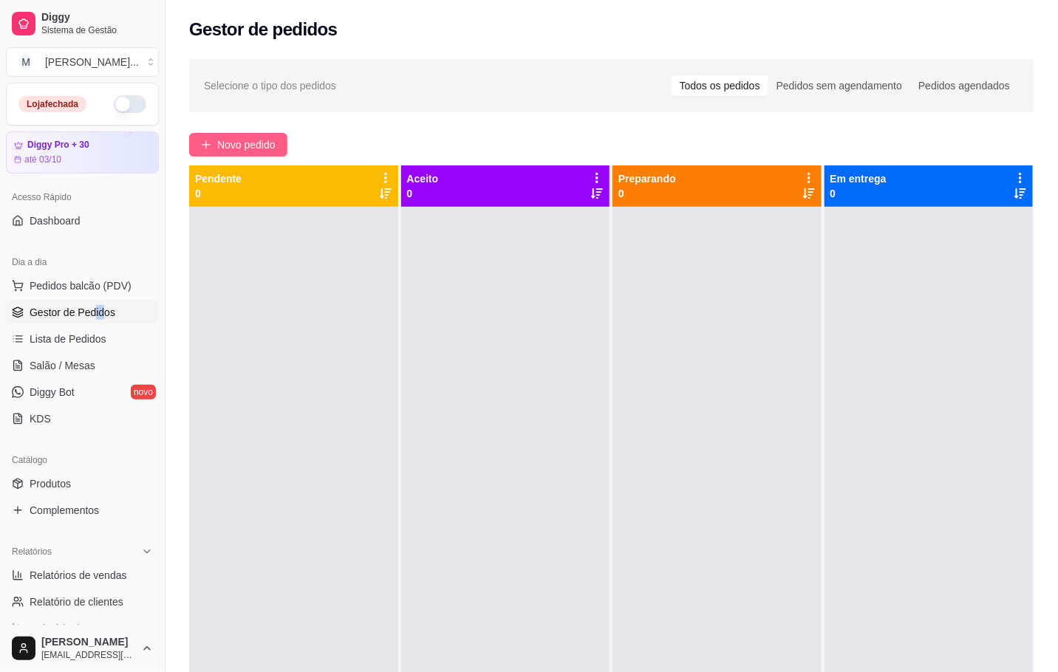
click at [229, 146] on span "Novo pedido" at bounding box center [246, 145] width 58 height 16
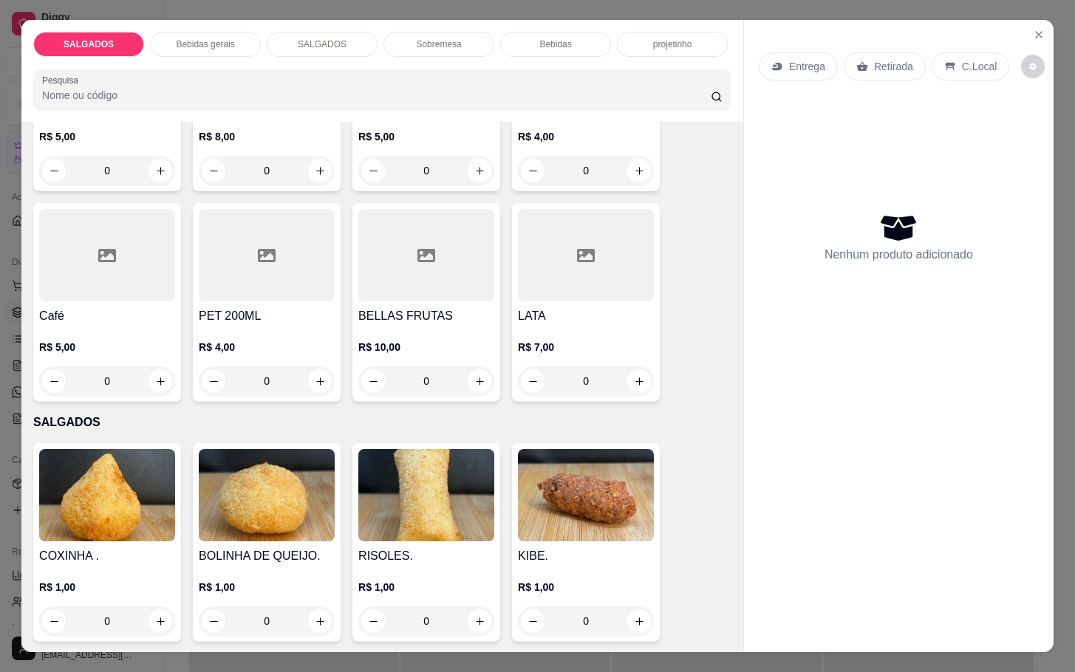
scroll to position [1551, 0]
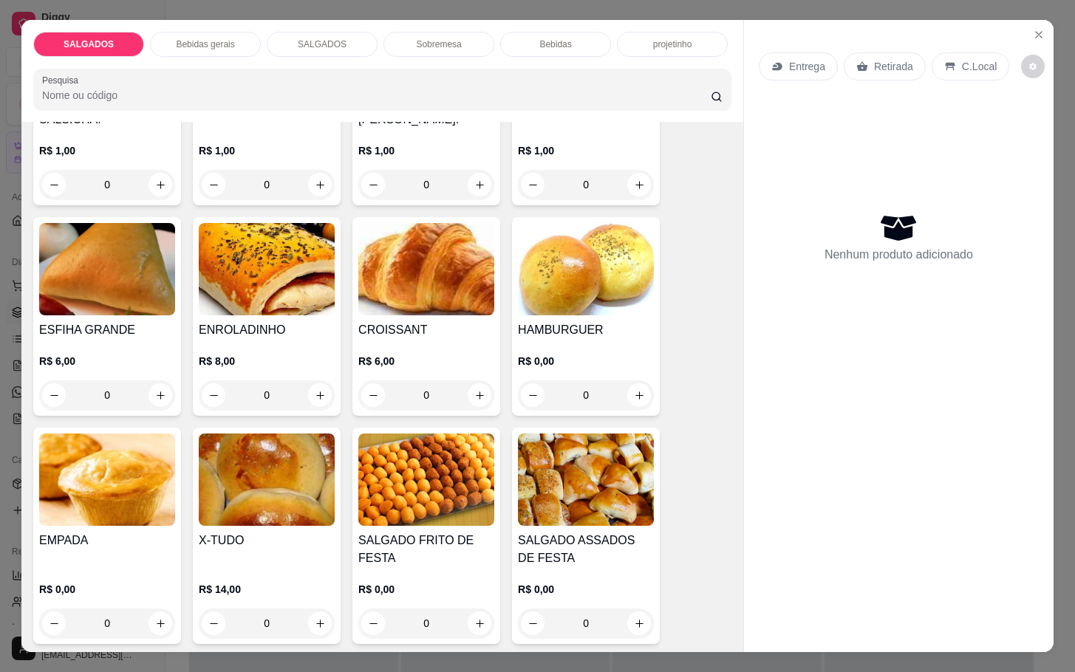
click at [432, 434] on img at bounding box center [426, 480] width 136 height 92
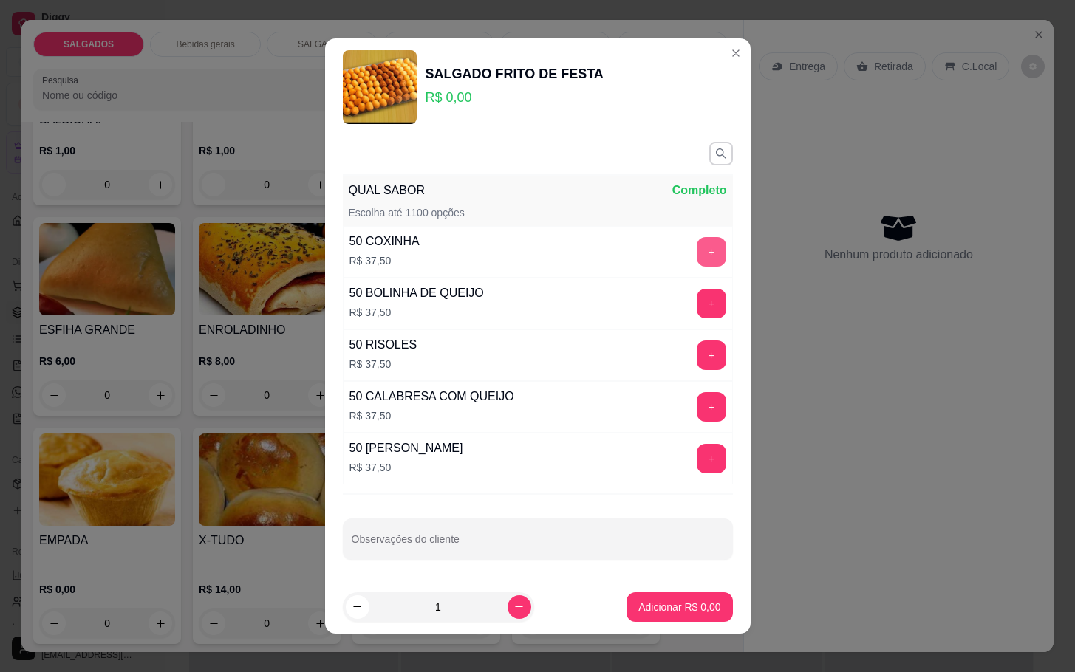
click at [697, 250] on button "+" at bounding box center [712, 252] width 30 height 30
click at [697, 248] on button "+" at bounding box center [712, 252] width 30 height 30
click at [697, 313] on button "+" at bounding box center [711, 304] width 29 height 29
click at [646, 603] on p "Adicionar R$ 112,50" at bounding box center [674, 607] width 91 height 14
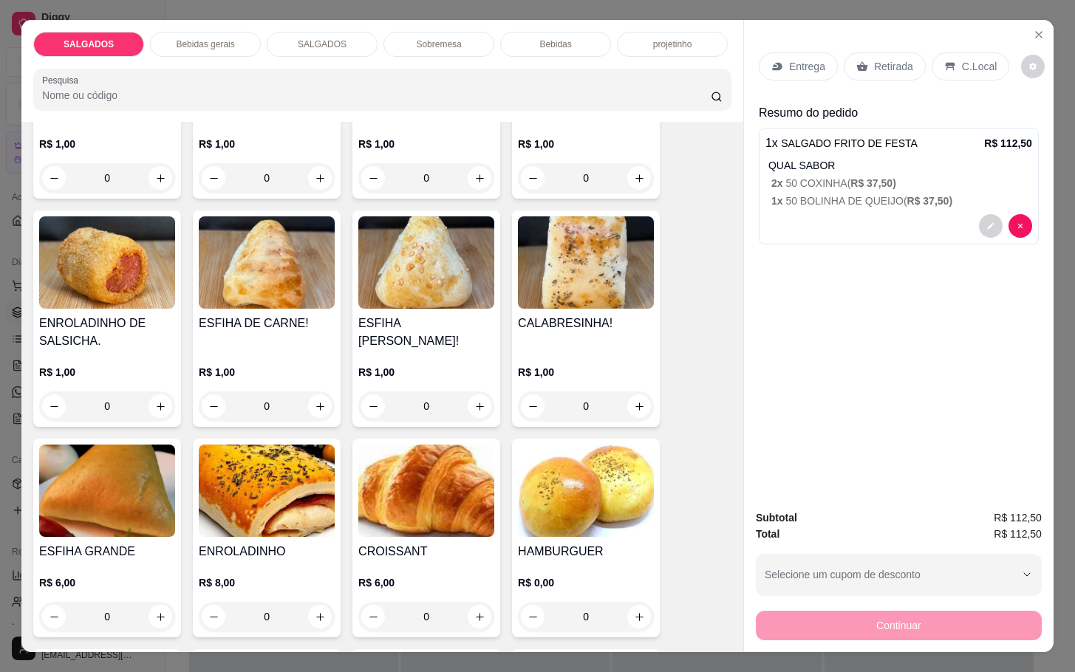
scroll to position [1219, 0]
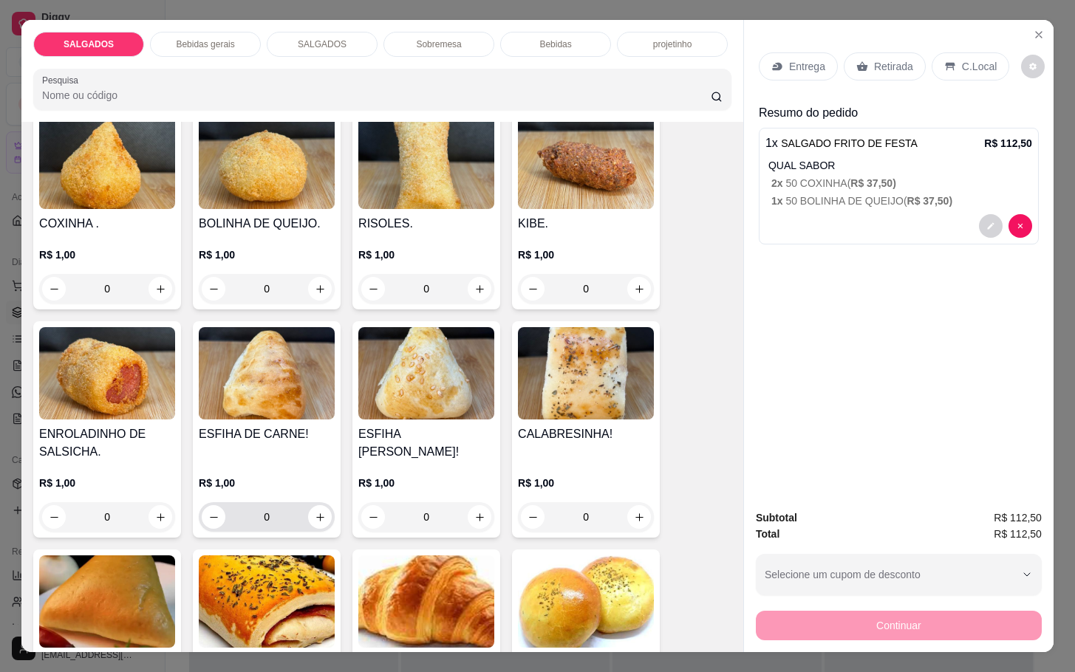
click at [268, 505] on input "0" at bounding box center [266, 517] width 83 height 30
click at [255, 507] on input "0" at bounding box center [266, 517] width 83 height 30
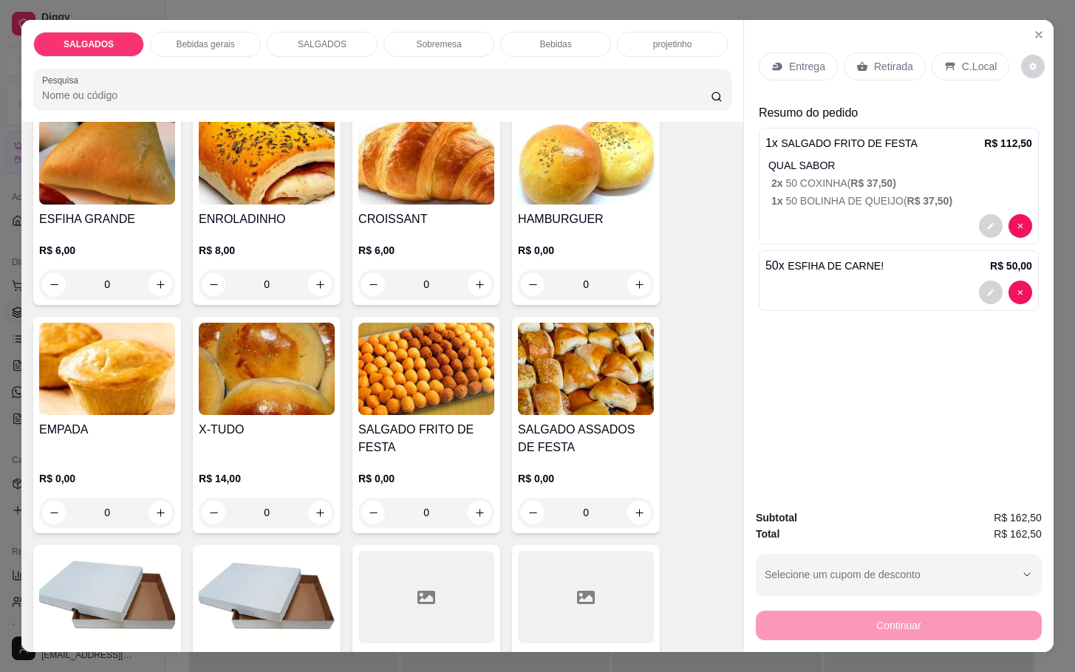
scroll to position [1773, 0]
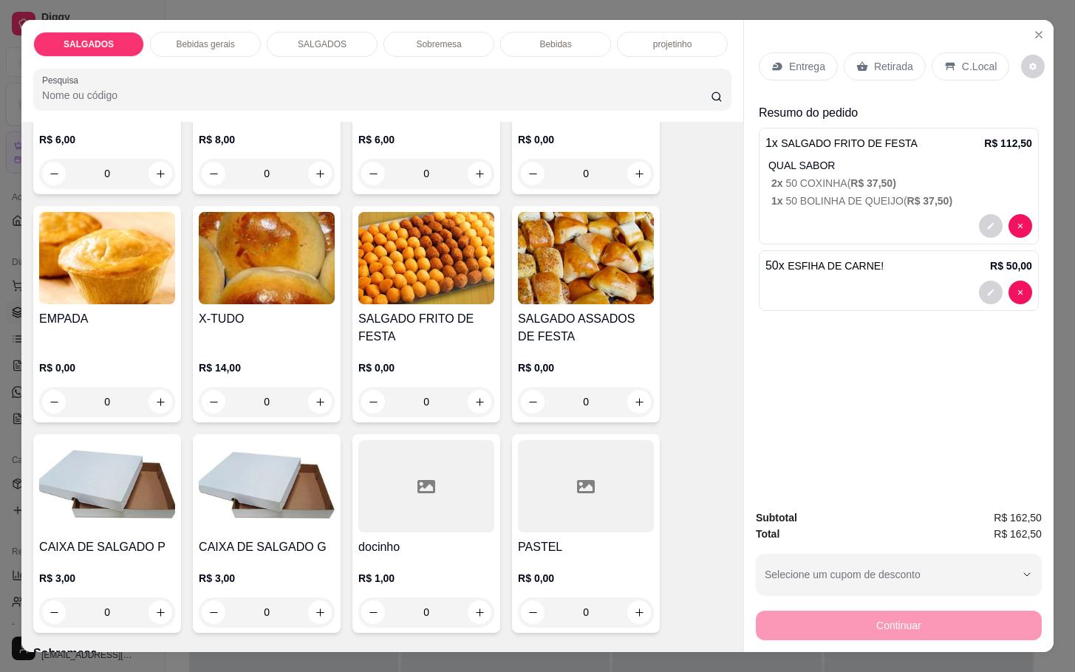
type input "50"
click at [541, 310] on h4 "SALGADO ASSADOS DE FESTA" at bounding box center [586, 327] width 136 height 35
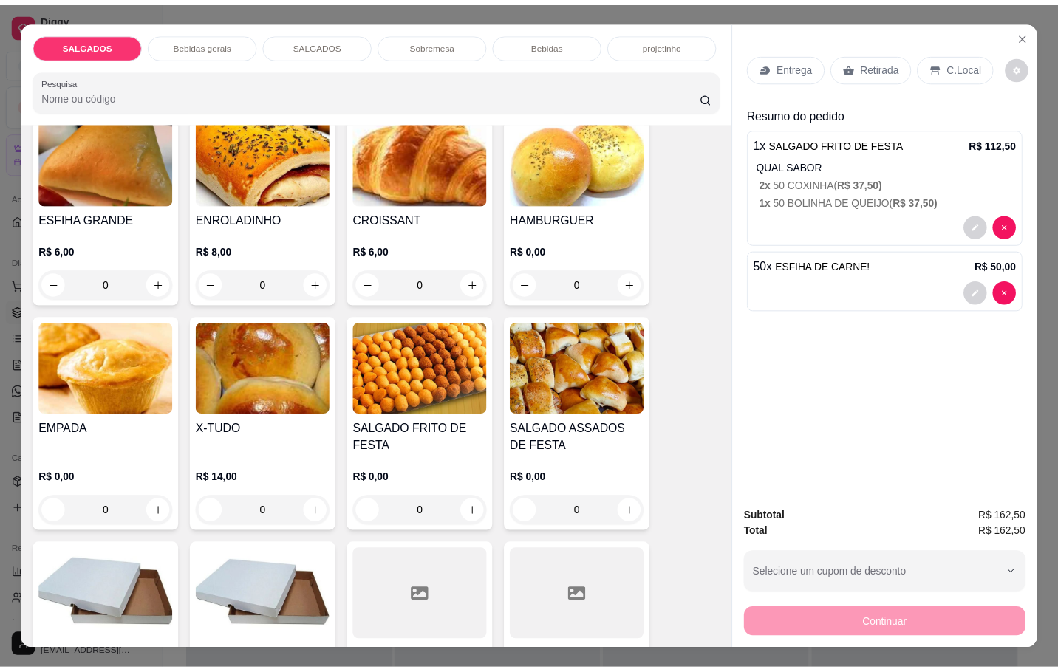
scroll to position [1884, 0]
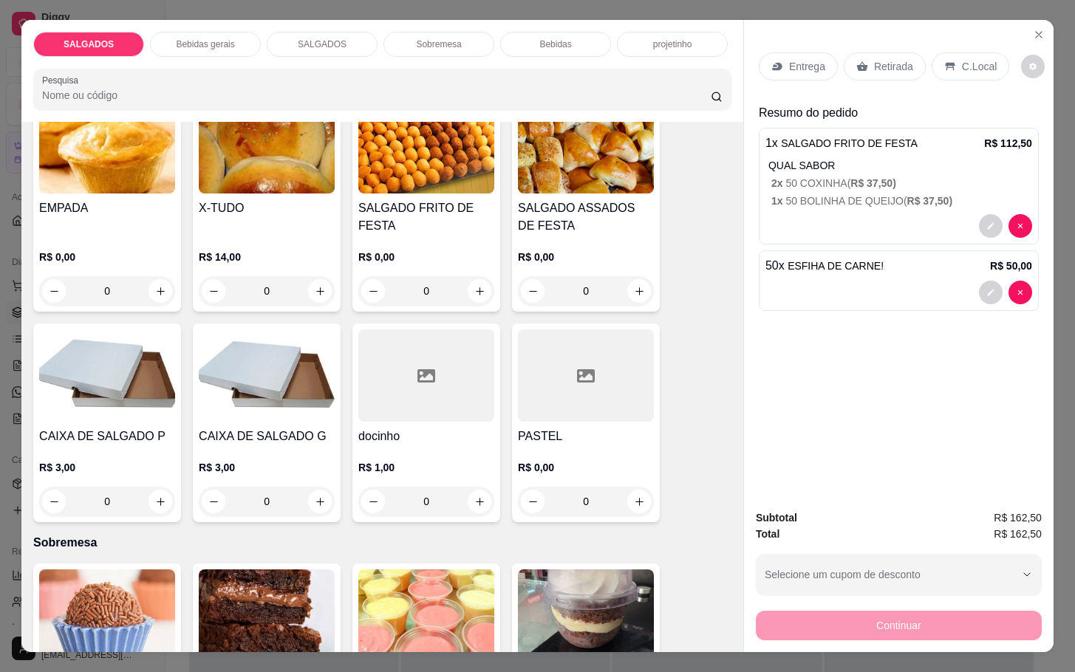
click at [579, 428] on h4 "PASTEL" at bounding box center [586, 437] width 136 height 18
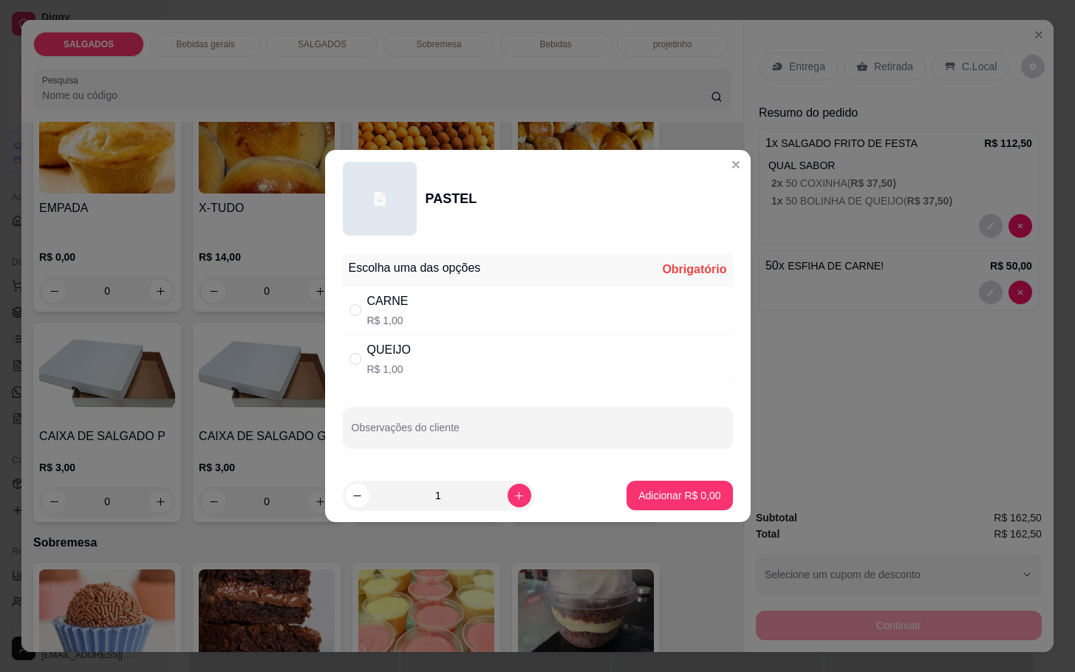
click at [421, 377] on div "QUEIJO R$ 1,00" at bounding box center [538, 359] width 390 height 49
radio input "true"
click at [445, 495] on input "1" at bounding box center [438, 496] width 138 height 30
type input "100"
click at [658, 490] on p "Adicionar R$ 100,00" at bounding box center [674, 495] width 91 height 14
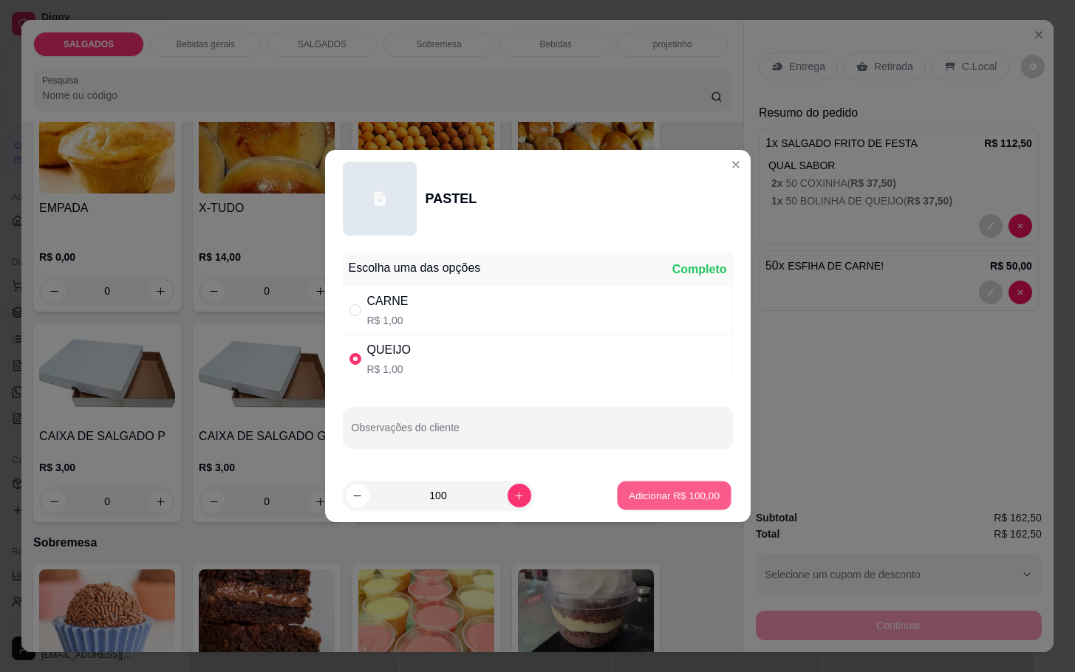
type input "100"
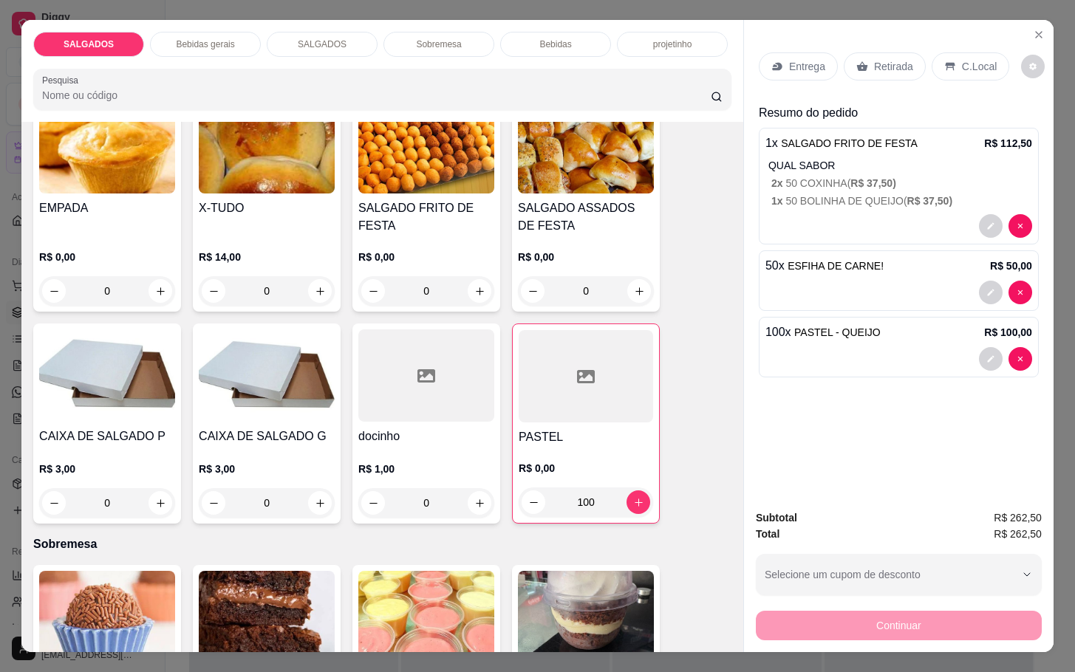
click at [854, 52] on div "Retirada" at bounding box center [885, 66] width 82 height 28
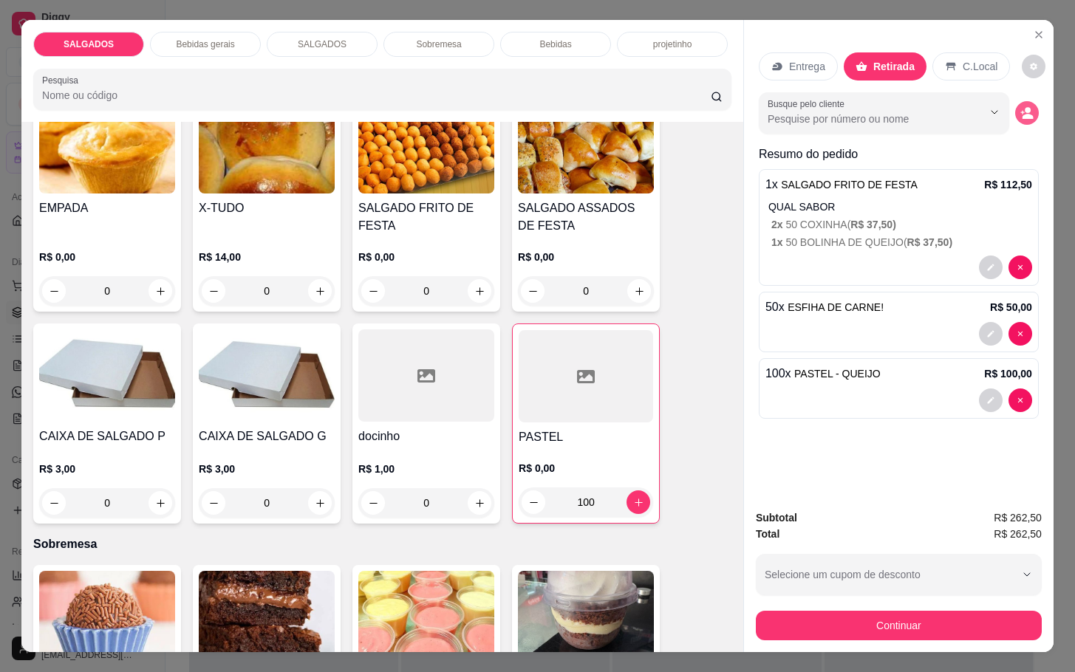
click at [1015, 101] on button "decrease-product-quantity" at bounding box center [1027, 113] width 24 height 24
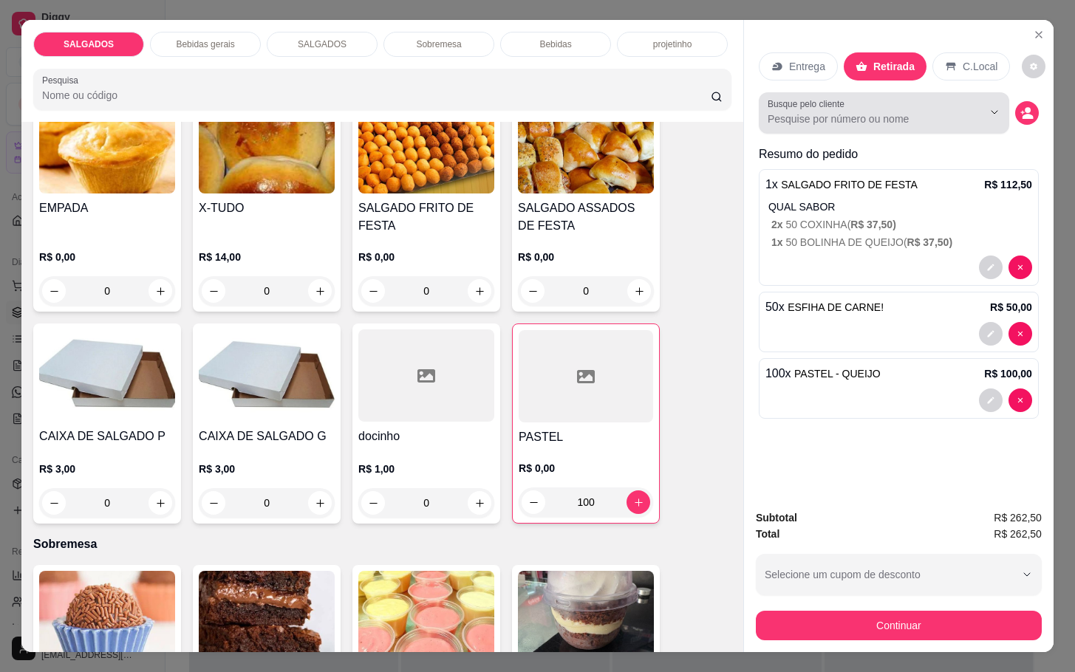
click at [790, 116] on input "Busque pelo cliente" at bounding box center [862, 119] width 191 height 15
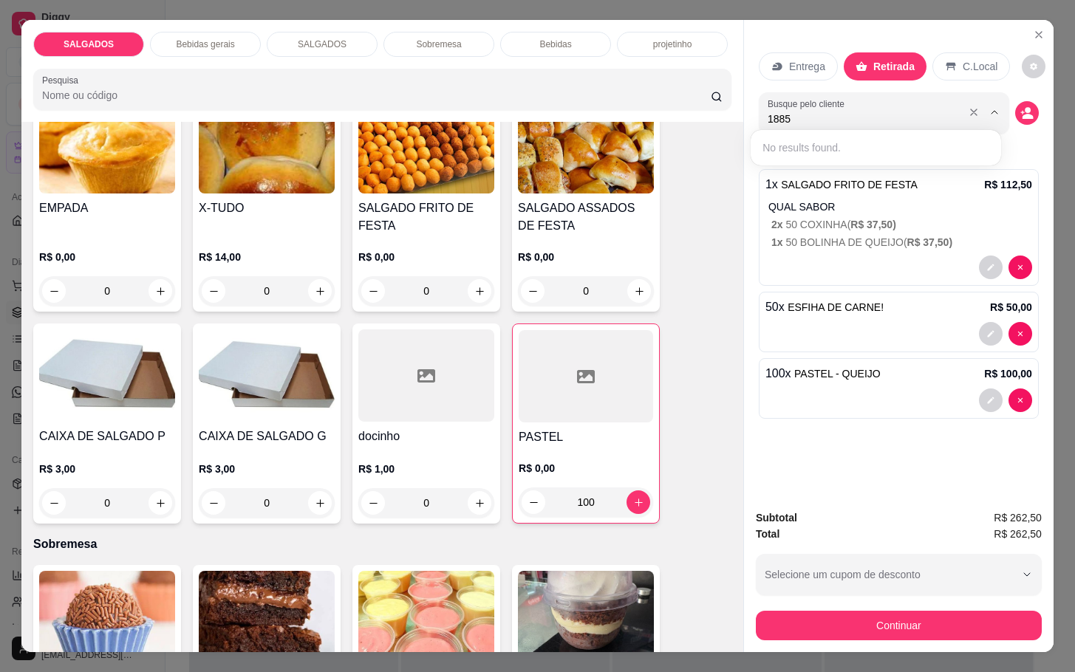
type input "1885"
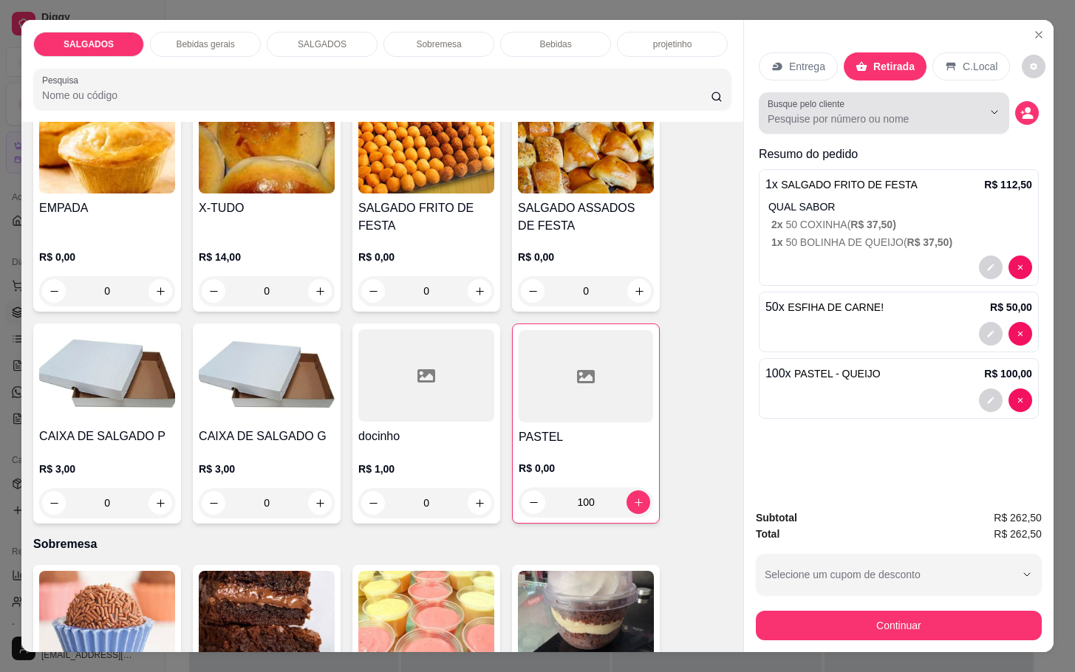
click at [769, 103] on div at bounding box center [883, 113] width 233 height 30
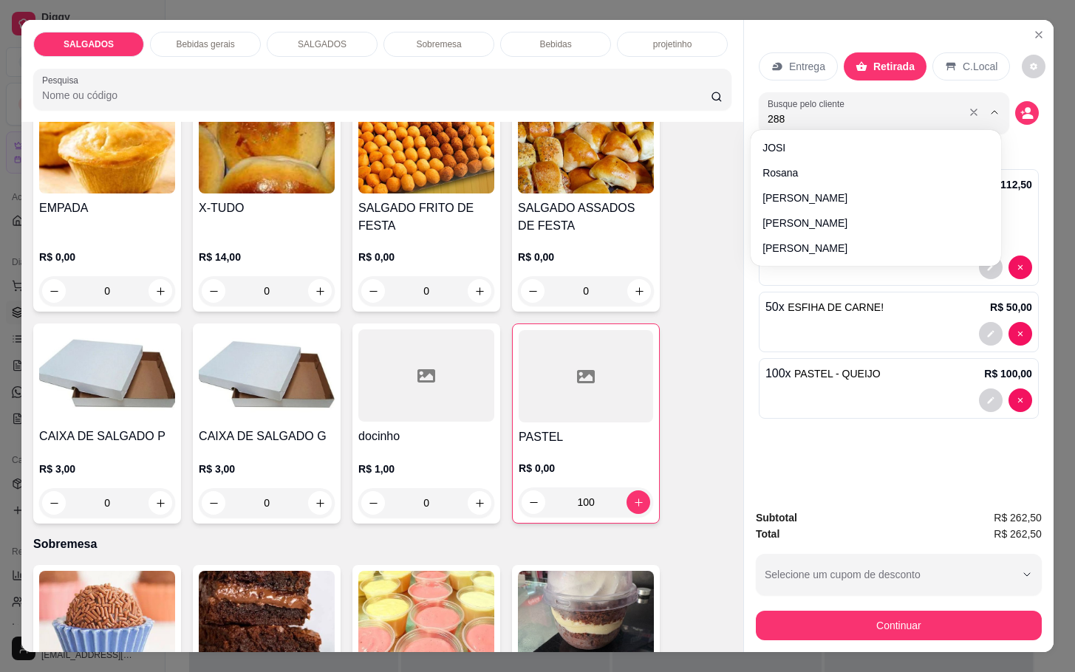
type input "2885"
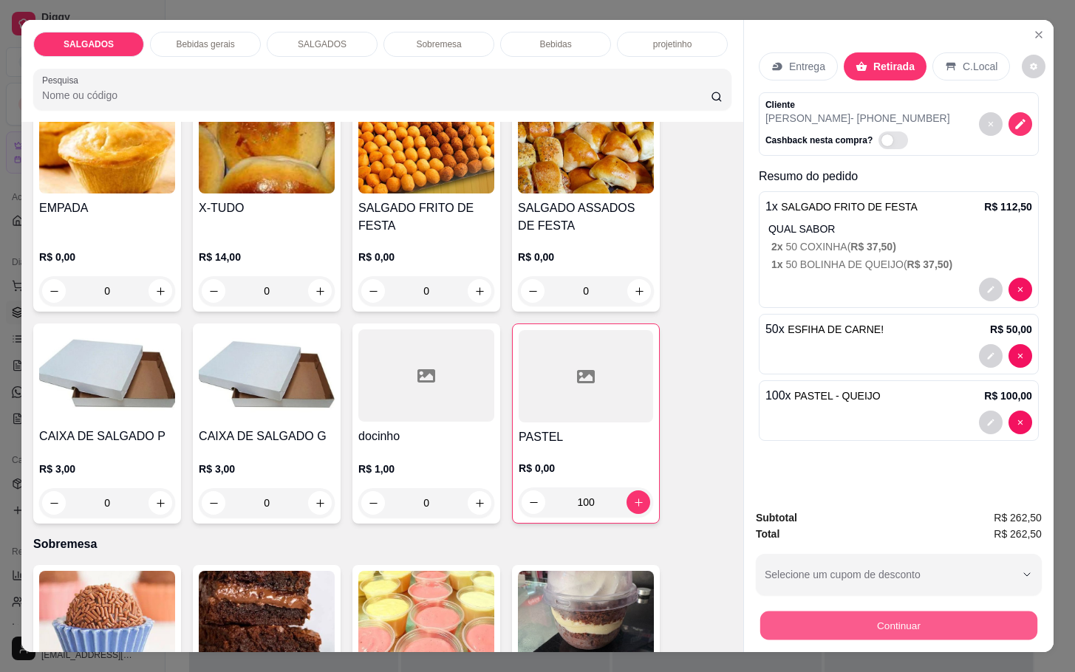
click at [940, 612] on button "Continuar" at bounding box center [898, 625] width 277 height 29
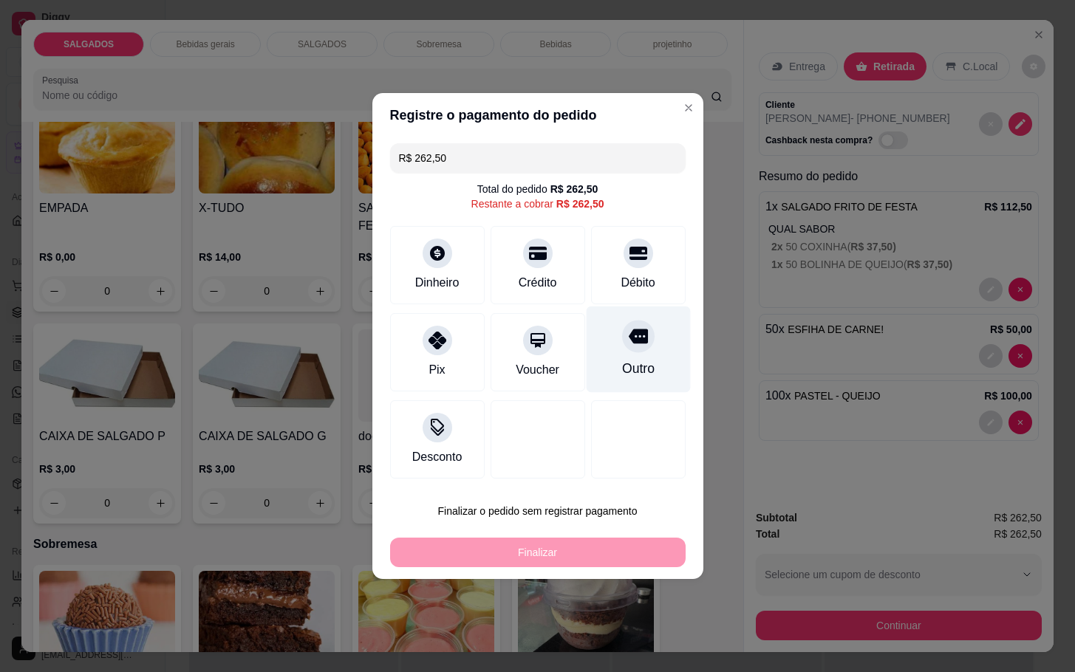
click at [654, 361] on div "Outro" at bounding box center [638, 350] width 104 height 86
type input "R$ 0,00"
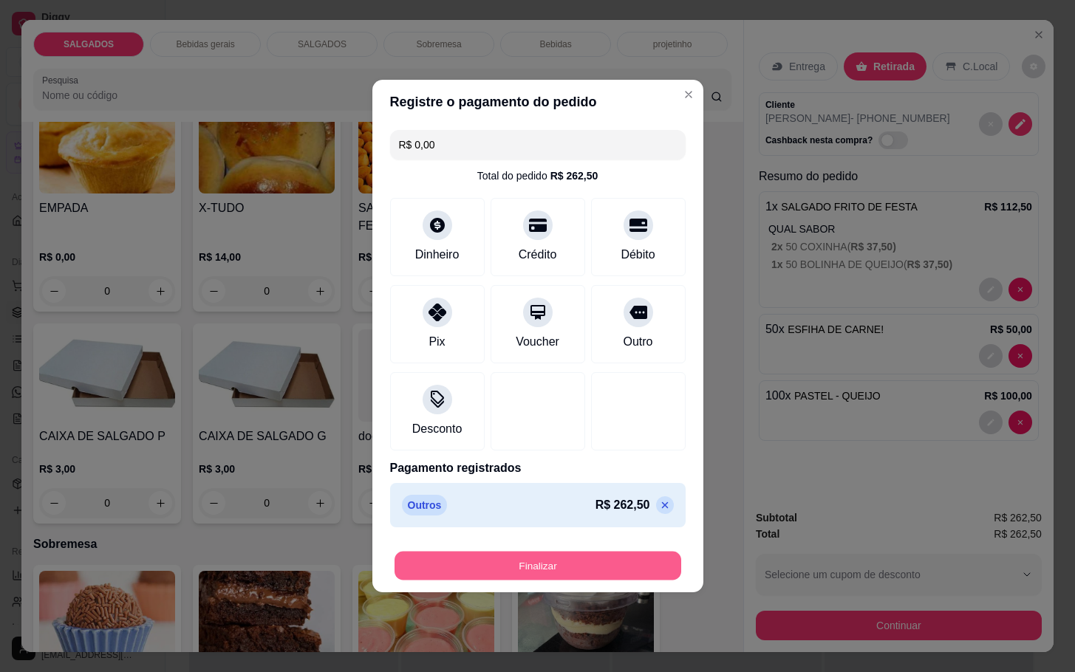
click at [603, 561] on button "Finalizar" at bounding box center [537, 566] width 287 height 29
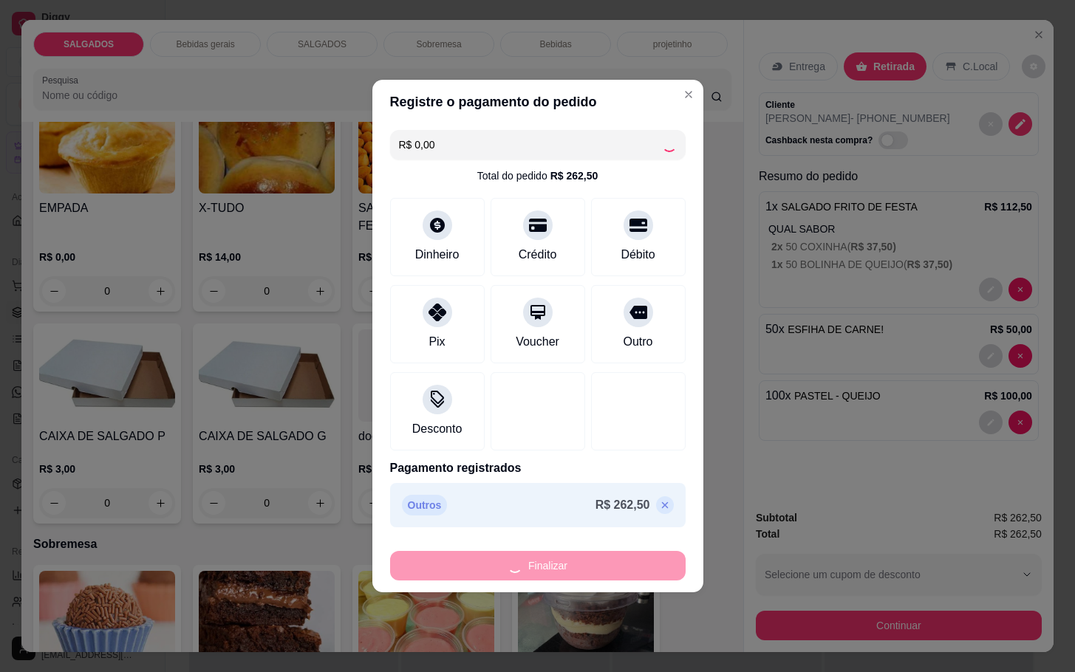
type input "0"
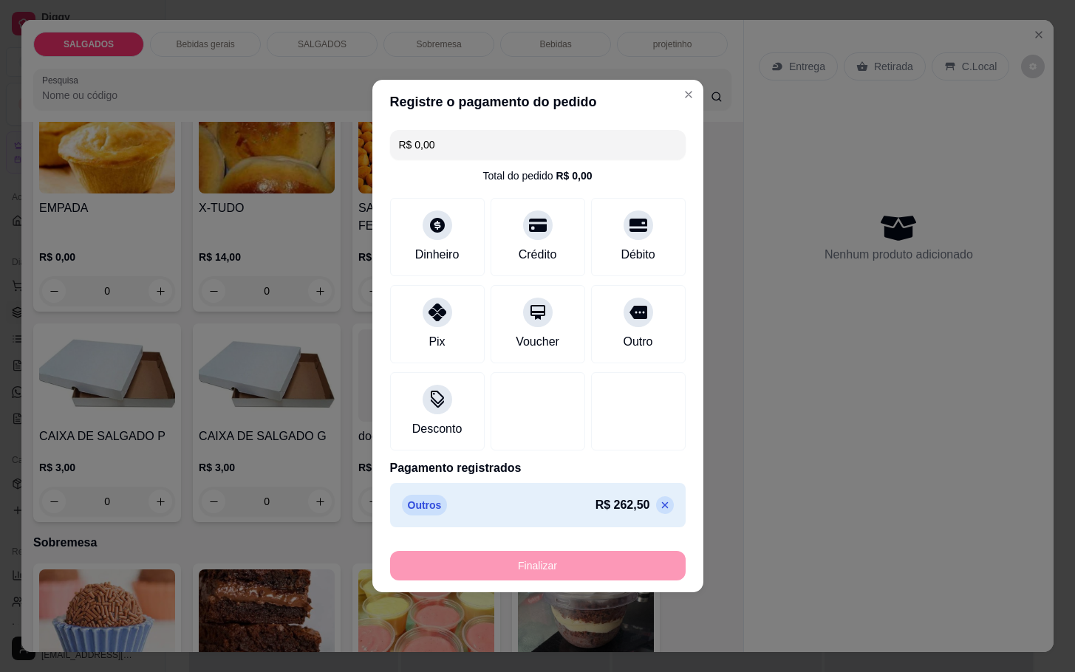
type input "-R$ 262,50"
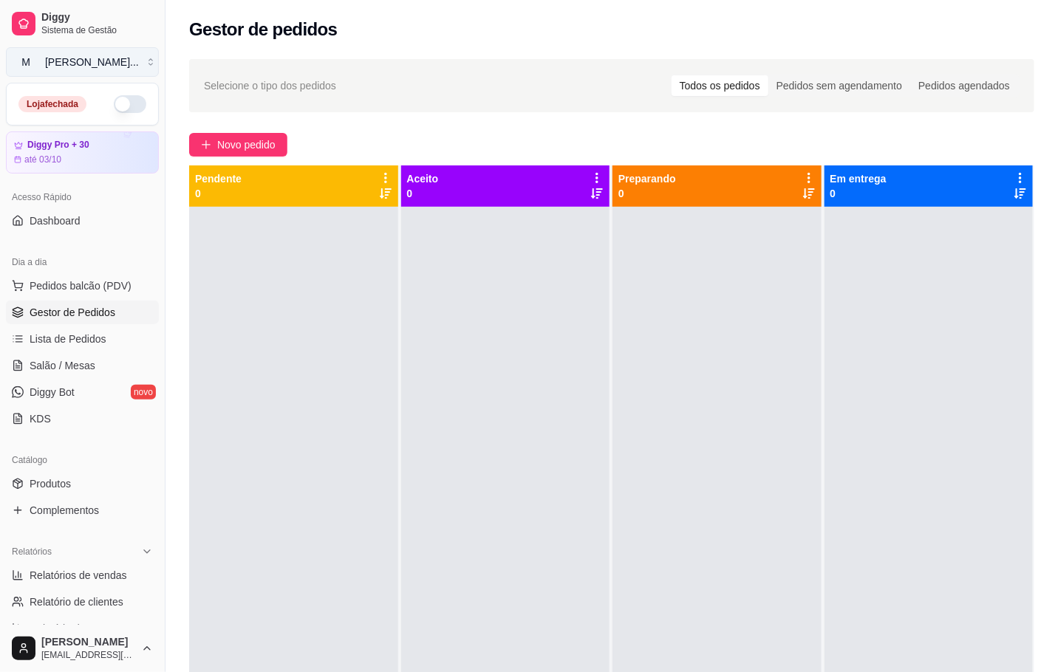
drag, startPoint x: 131, startPoint y: 54, endPoint x: 118, endPoint y: 56, distance: 13.5
click at [131, 55] on button "M [PERSON_NAME] ..." at bounding box center [82, 62] width 153 height 30
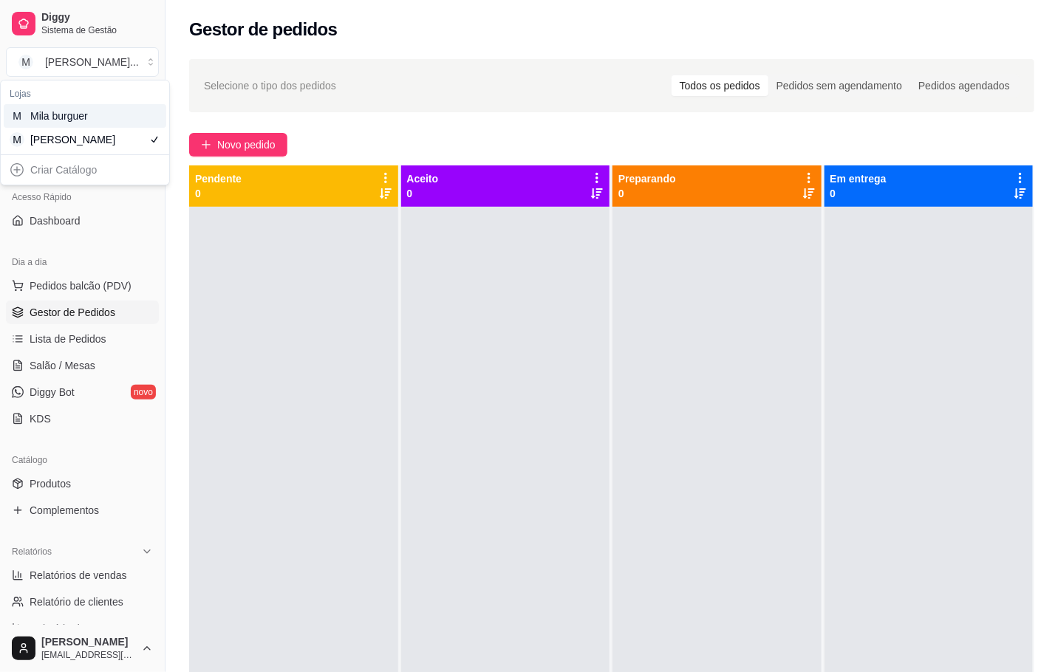
click at [115, 111] on div "M Mila burguer" at bounding box center [85, 116] width 163 height 24
